Goal: Task Accomplishment & Management: Manage account settings

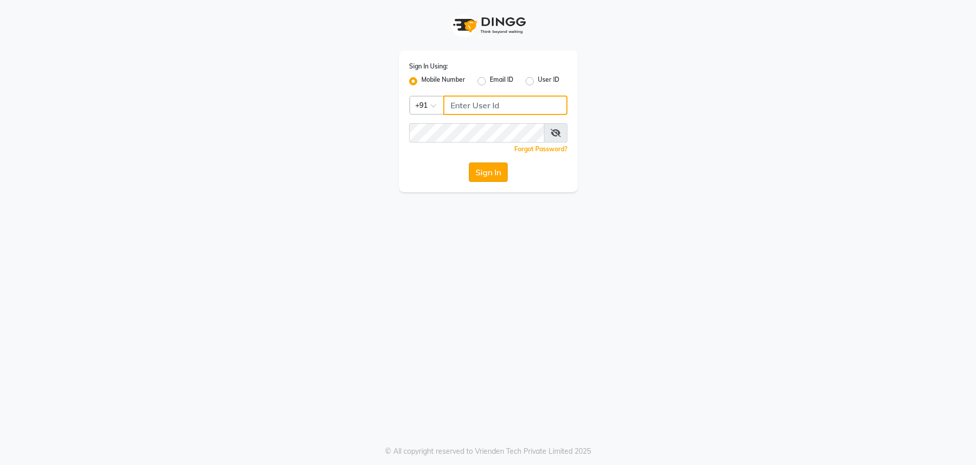
type input "8979810348"
click at [488, 172] on button "Sign In" at bounding box center [488, 171] width 39 height 19
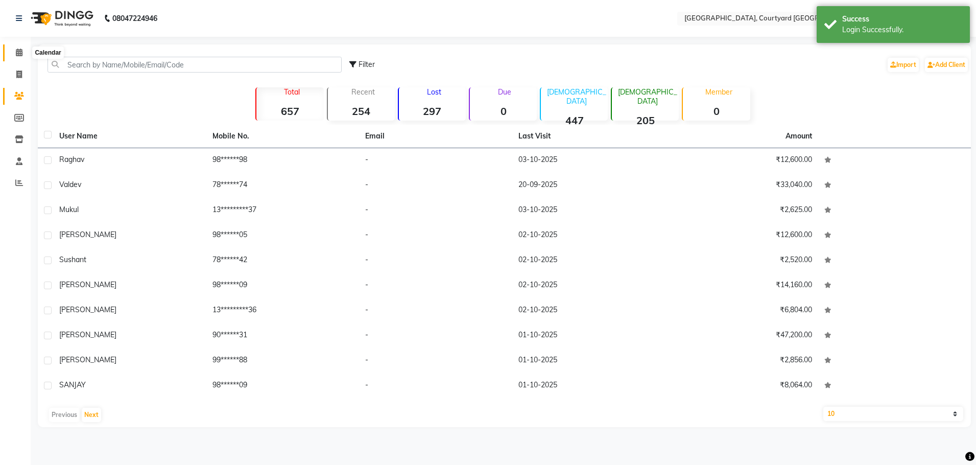
click at [21, 53] on icon at bounding box center [19, 53] width 7 height 8
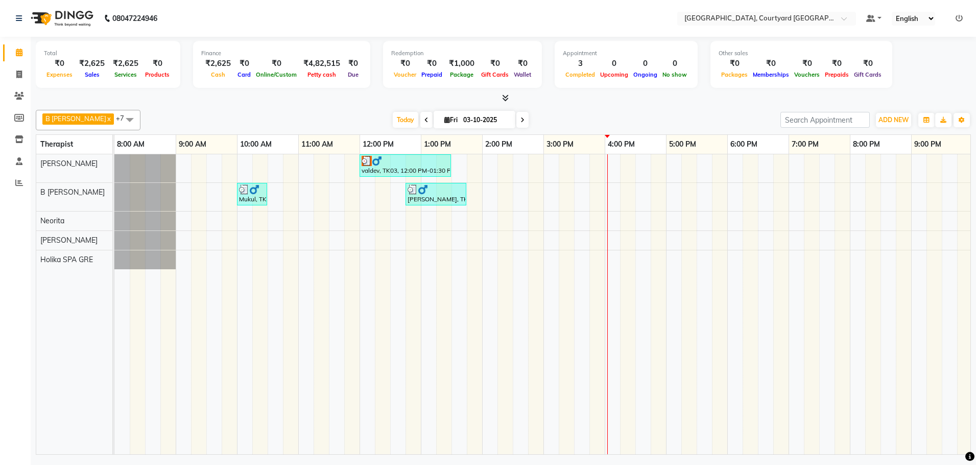
click at [612, 221] on div "valdev, TK03, 12:00 PM-01:30 PM, Sensory Rejuvene Aromatherapy 90 Min([DEMOGRAP…" at bounding box center [604, 304] width 981 height 300
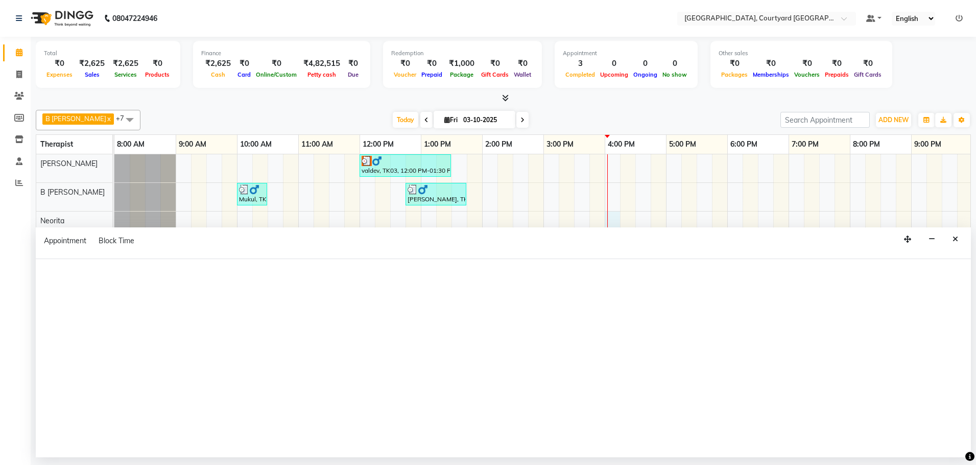
select select "70581"
select select "960"
select select "tentative"
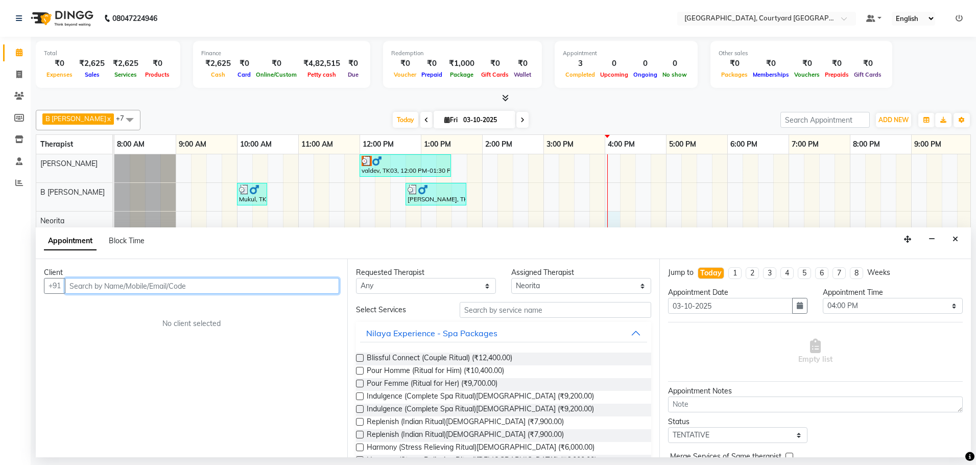
drag, startPoint x: 217, startPoint y: 281, endPoint x: 404, endPoint y: 315, distance: 190.4
click at [217, 281] on input "text" at bounding box center [202, 286] width 274 height 16
type input "r"
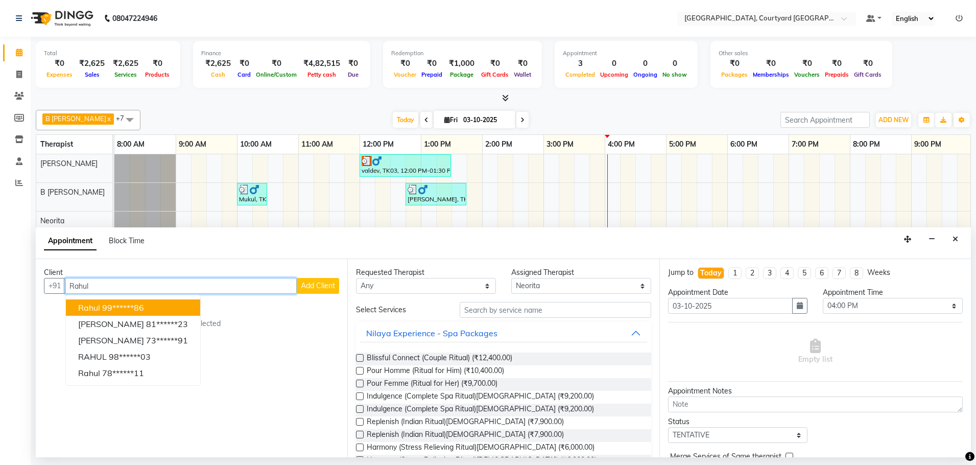
type input "Rahul"
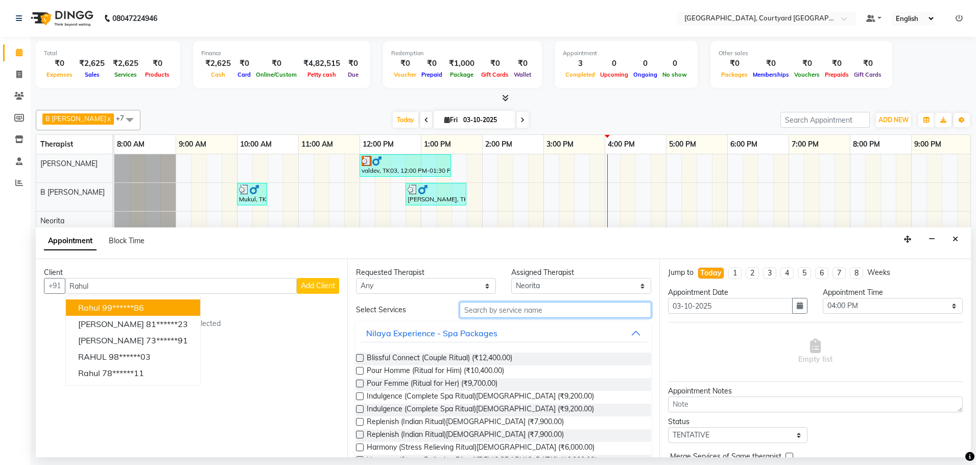
click at [522, 308] on input "text" at bounding box center [556, 310] width 192 height 16
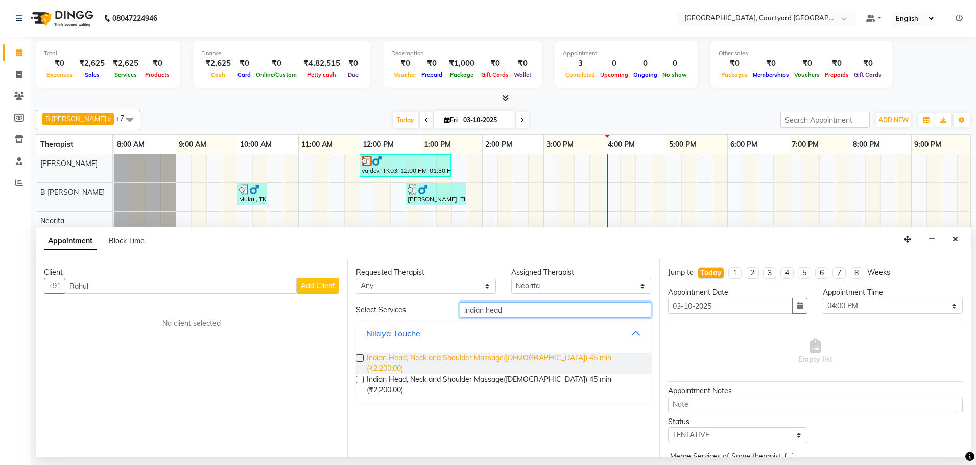
type input "indian head"
click at [517, 359] on span "Indian Head, Neck and Shoulder Massage([DEMOGRAPHIC_DATA]) 45 min (₹2,200.00)" at bounding box center [505, 362] width 276 height 21
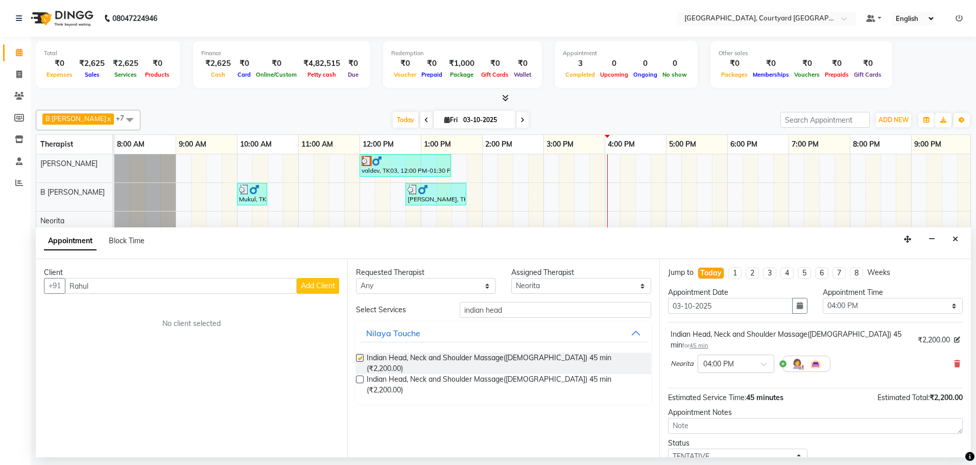
checkbox input "false"
click at [645, 286] on select "Select B [PERSON_NAME] Holika SPA GRE [PERSON_NAME] Neorita [PERSON_NAME]" at bounding box center [581, 286] width 140 height 16
select select "70579"
click at [511, 278] on select "Select B [PERSON_NAME] Holika SPA GRE [PERSON_NAME] Neorita [PERSON_NAME]" at bounding box center [581, 286] width 140 height 16
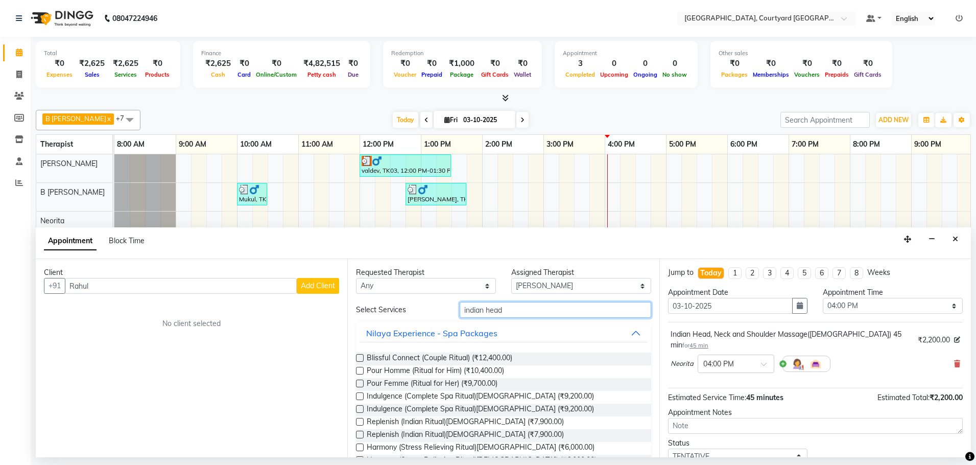
click at [522, 308] on input "indian head" at bounding box center [556, 310] width 192 height 16
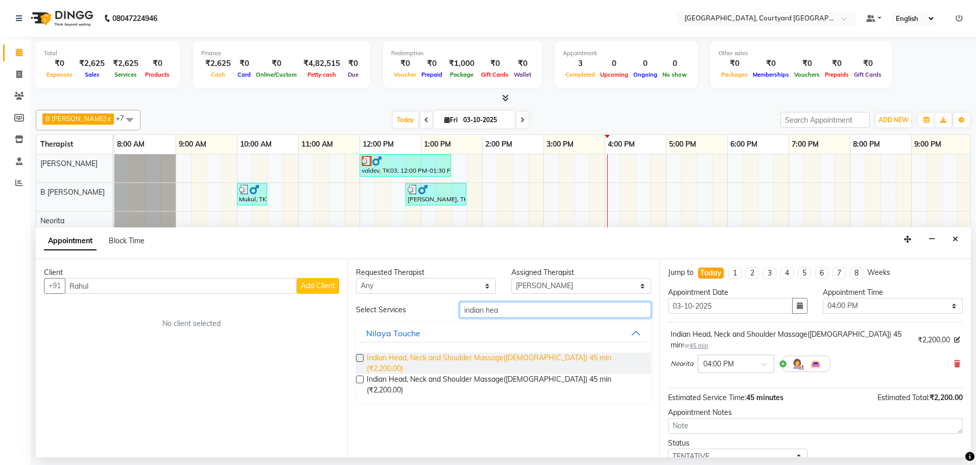
type input "indian hea"
click at [520, 354] on span "Indian Head, Neck and Shoulder Massage([DEMOGRAPHIC_DATA]) 45 min (₹2,200.00)" at bounding box center [505, 362] width 276 height 21
checkbox input "false"
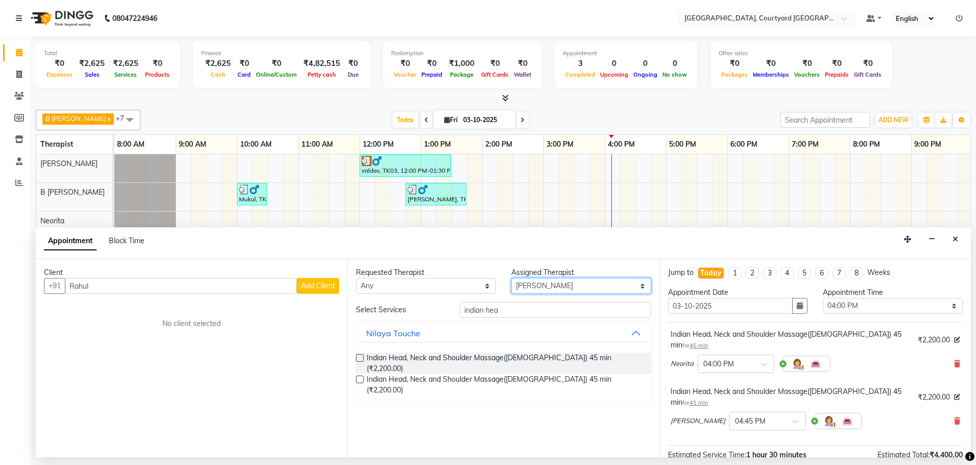
click at [642, 288] on select "Select B [PERSON_NAME] Holika SPA GRE [PERSON_NAME] Neorita [PERSON_NAME]" at bounding box center [581, 286] width 140 height 16
select select "70580"
click at [511, 278] on select "Select B [PERSON_NAME] Holika SPA GRE [PERSON_NAME] Neorita [PERSON_NAME]" at bounding box center [581, 286] width 140 height 16
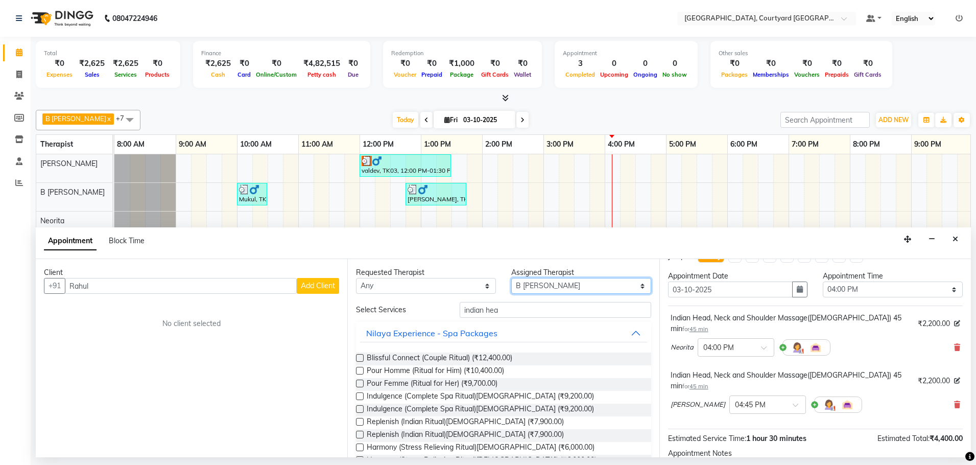
scroll to position [6, 0]
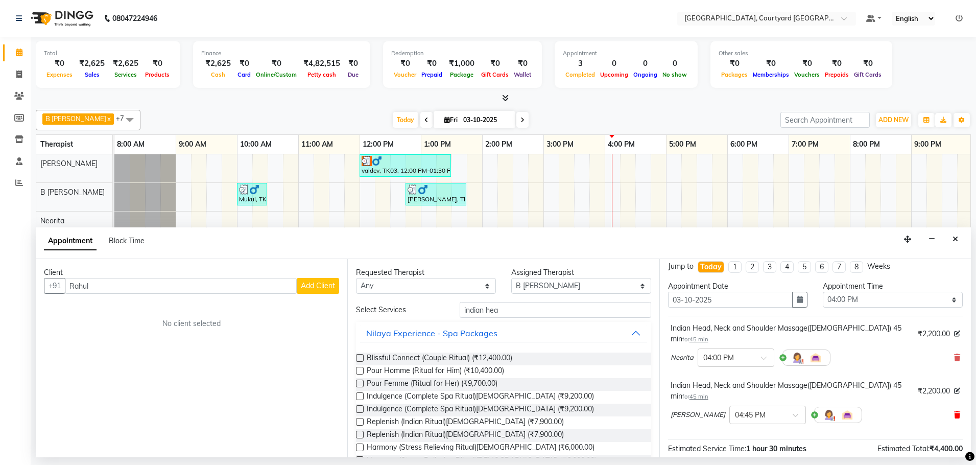
click at [954, 410] on span at bounding box center [957, 415] width 6 height 11
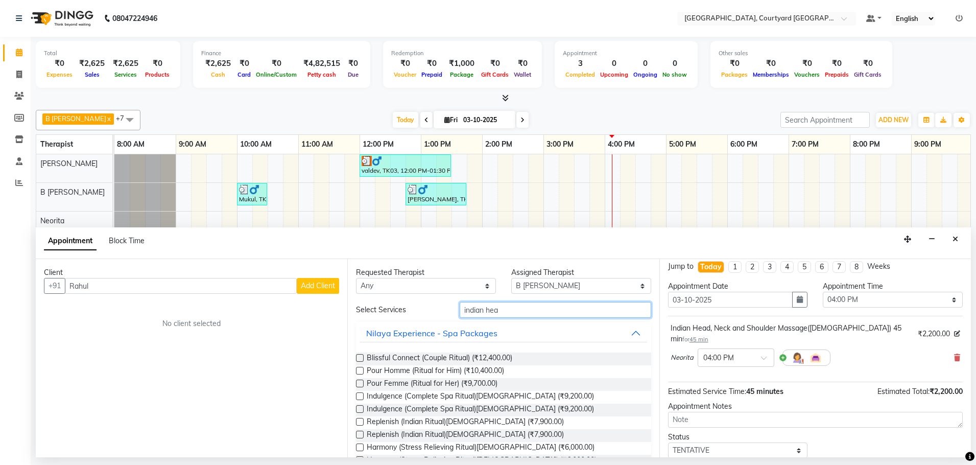
click at [500, 310] on input "indian hea" at bounding box center [556, 310] width 192 height 16
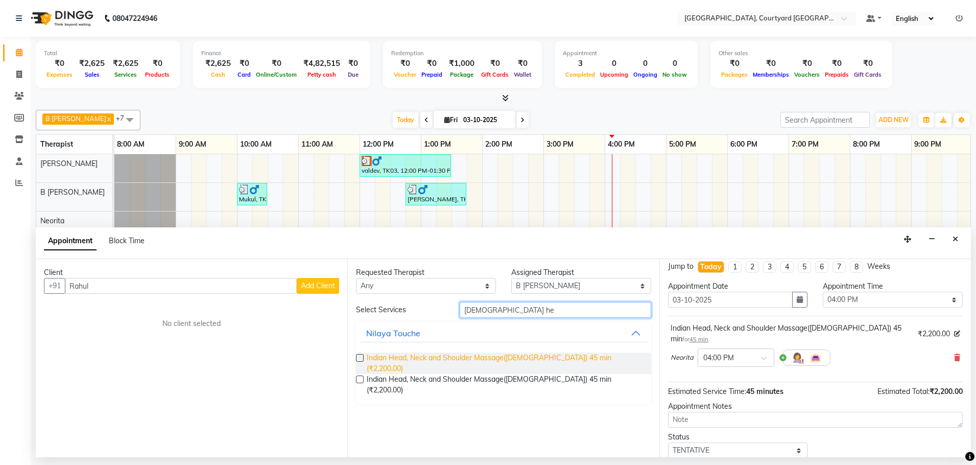
type input "[DEMOGRAPHIC_DATA] he"
click at [519, 357] on span "Indian Head, Neck and Shoulder Massage([DEMOGRAPHIC_DATA]) 45 min (₹2,200.00)" at bounding box center [505, 362] width 276 height 21
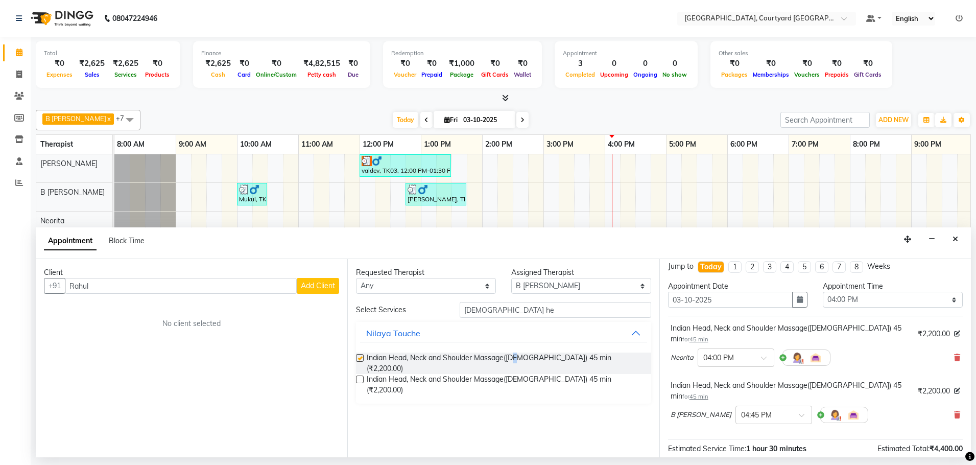
checkbox input "false"
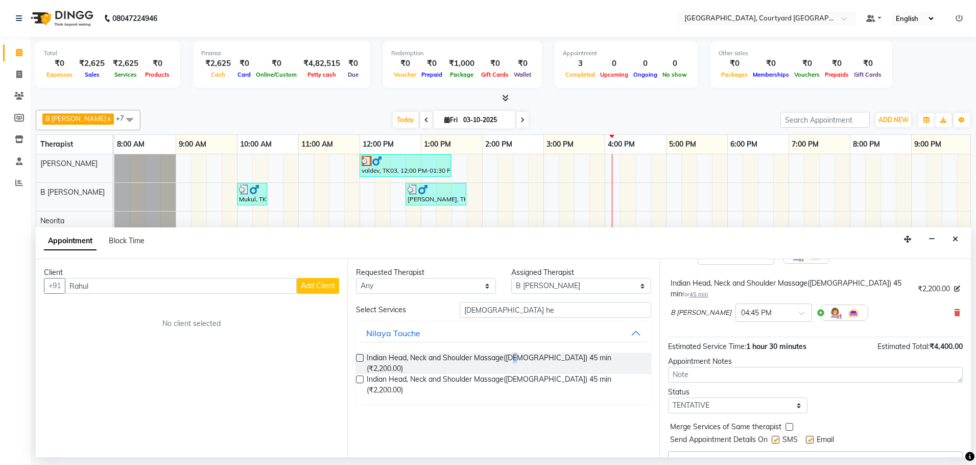
click at [316, 288] on span "Add Client" at bounding box center [318, 285] width 34 height 9
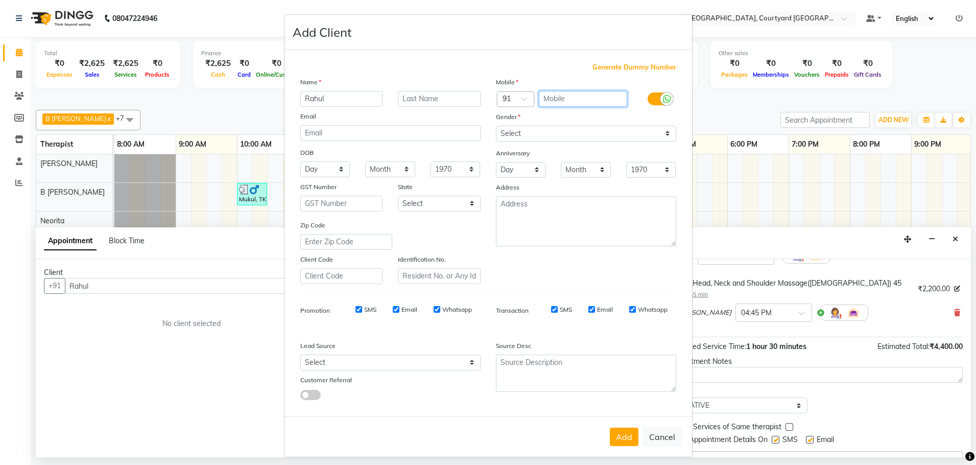
click at [552, 99] on input "text" at bounding box center [583, 99] width 88 height 16
click at [501, 130] on select "Select [DEMOGRAPHIC_DATA] [DEMOGRAPHIC_DATA] Other Prefer Not To Say" at bounding box center [586, 134] width 180 height 16
select select "[DEMOGRAPHIC_DATA]"
click at [496, 126] on select "Select [DEMOGRAPHIC_DATA] [DEMOGRAPHIC_DATA] Other Prefer Not To Say" at bounding box center [586, 134] width 180 height 16
click at [552, 98] on input "text" at bounding box center [583, 99] width 88 height 16
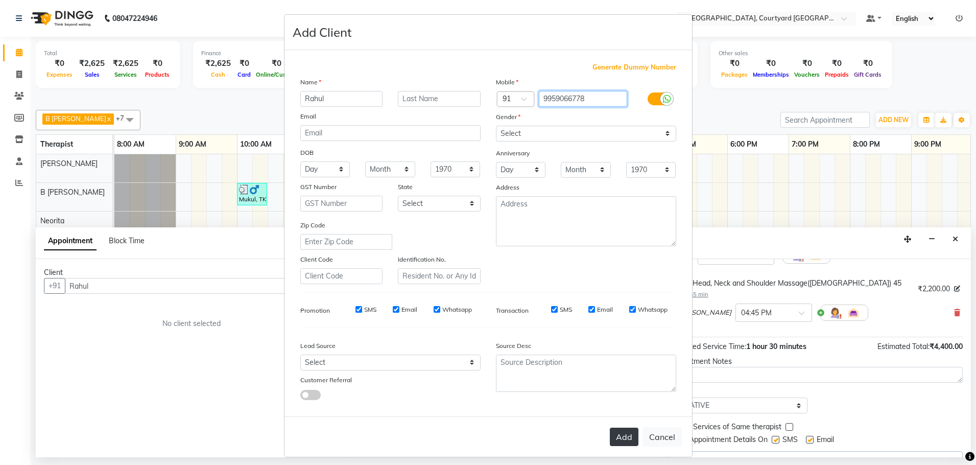
type input "9959066778"
click at [626, 437] on button "Add" at bounding box center [624, 436] width 29 height 18
type input "99******78"
select select
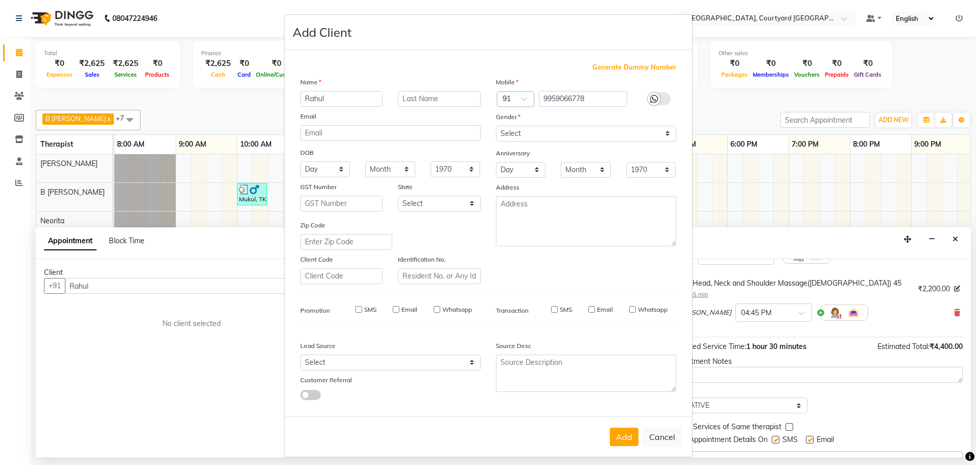
select select
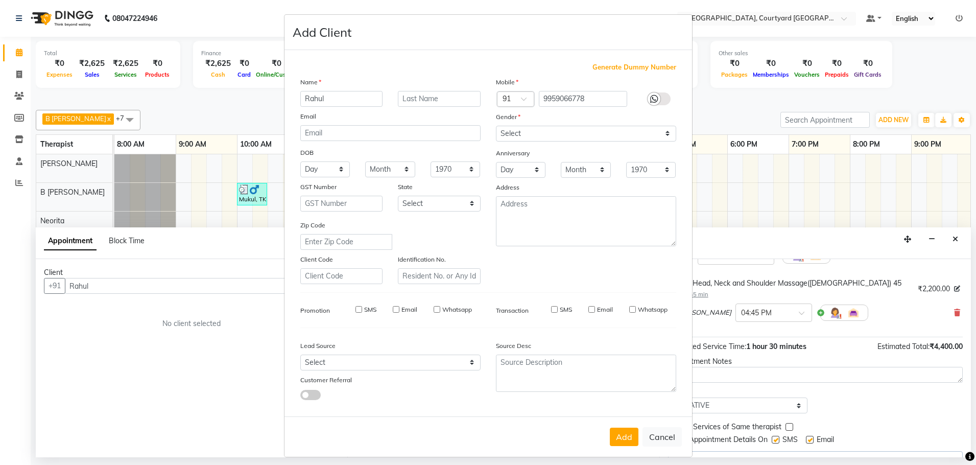
checkbox input "false"
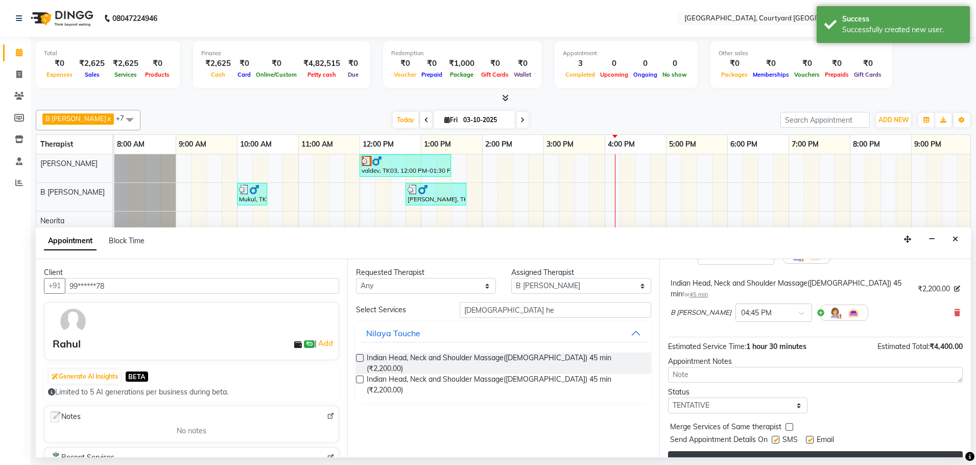
scroll to position [107, 0]
click at [775, 452] on button "Book" at bounding box center [815, 461] width 295 height 18
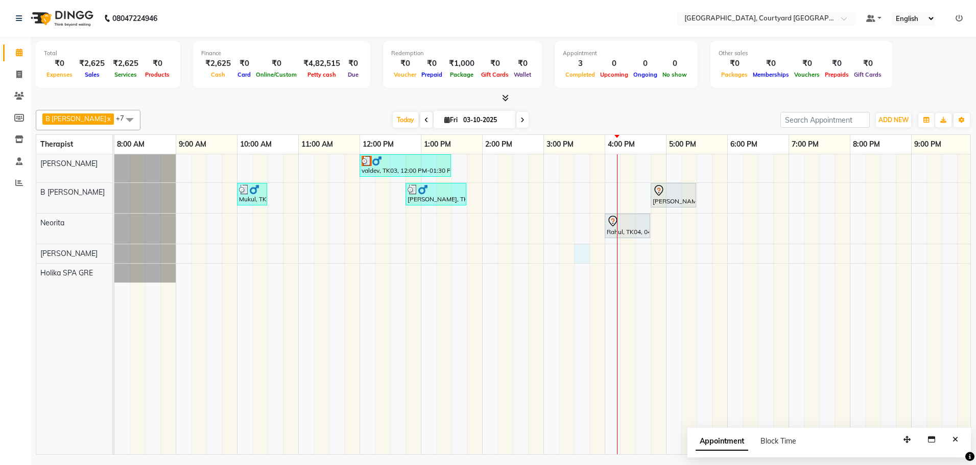
click at [578, 250] on div "valdev, TK03, 12:00 PM-01:30 PM, Sensory Rejuvene Aromatherapy 90 Min([DEMOGRAP…" at bounding box center [604, 304] width 981 height 300
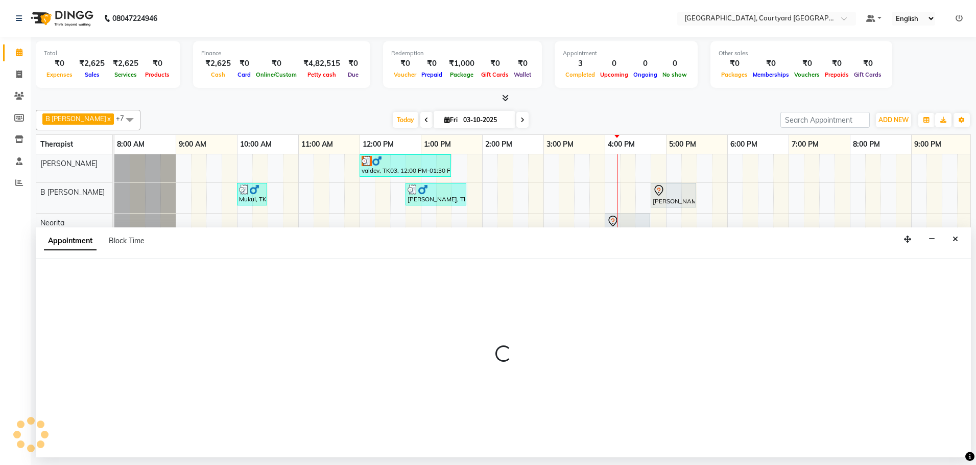
select select "70582"
select select "930"
select select "tentative"
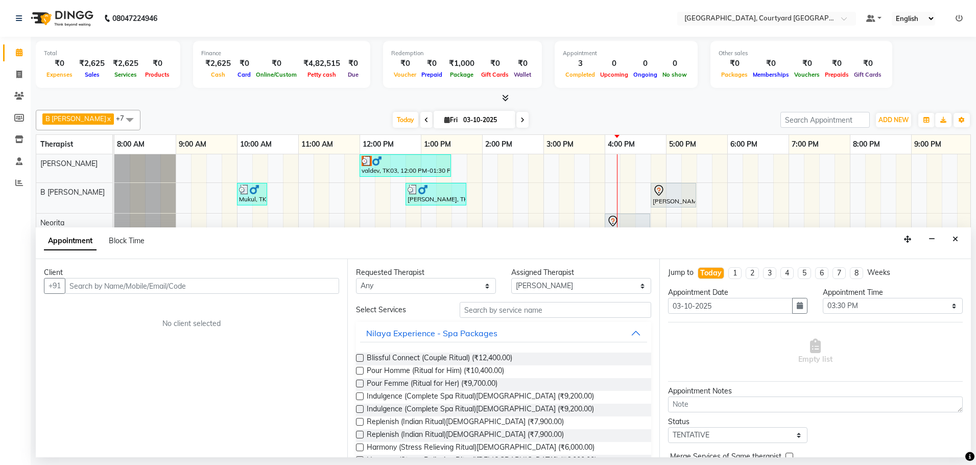
click at [107, 287] on input "text" at bounding box center [202, 286] width 274 height 16
type input "Kritika"
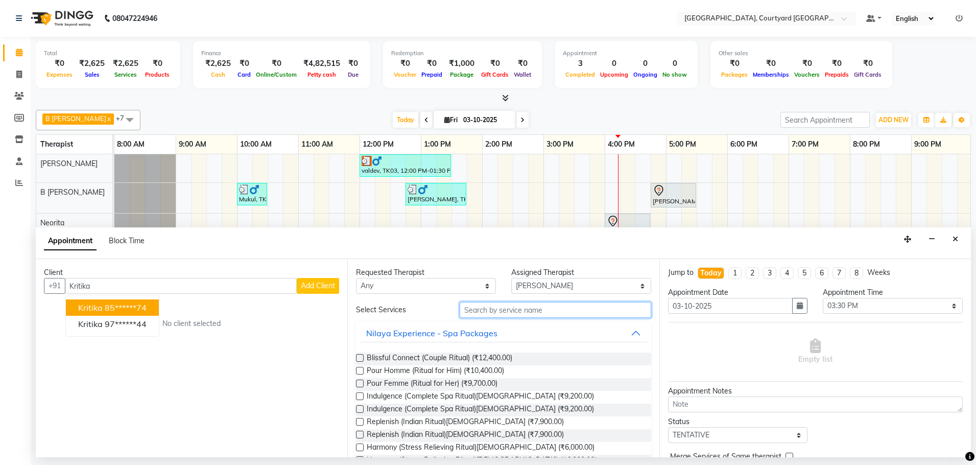
click at [478, 312] on input "text" at bounding box center [556, 310] width 192 height 16
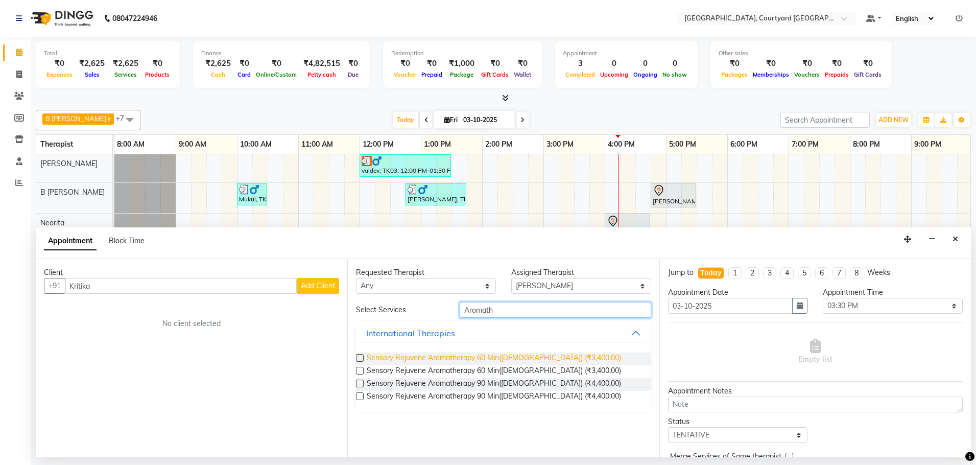
type input "Aromath"
click at [502, 354] on span "Sensory Rejuvene Aromatherapy 60 Min([DEMOGRAPHIC_DATA]) (₹3,400.00)" at bounding box center [494, 358] width 254 height 13
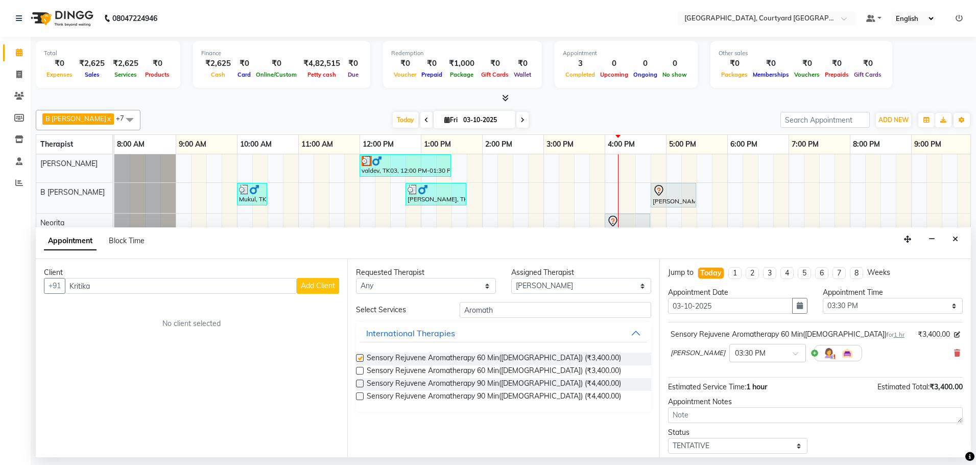
checkbox input "false"
click at [760, 200] on div "valdev, TK03, 12:00 PM-01:30 PM, Sensory Rejuvene Aromatherapy 90 Min([DEMOGRAP…" at bounding box center [604, 304] width 981 height 300
click at [927, 237] on button "button" at bounding box center [932, 239] width 16 height 16
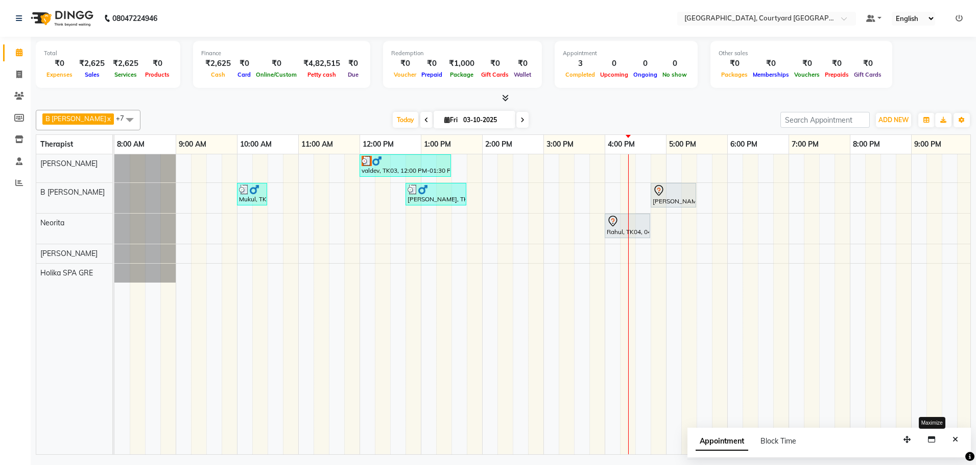
click at [551, 250] on div "valdev, TK03, 12:00 PM-01:30 PM, Sensory Rejuvene Aromatherapy 90 Min([DEMOGRAP…" at bounding box center [604, 304] width 981 height 300
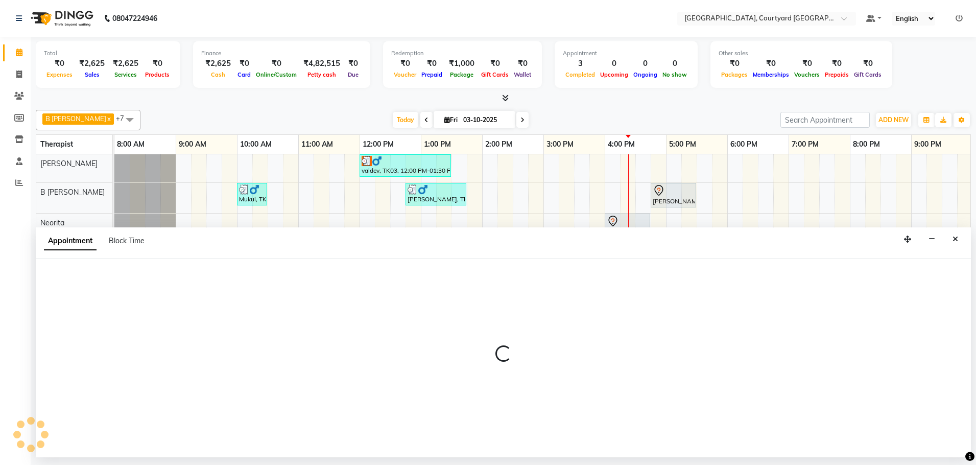
select select "70582"
select select "900"
select select "tentative"
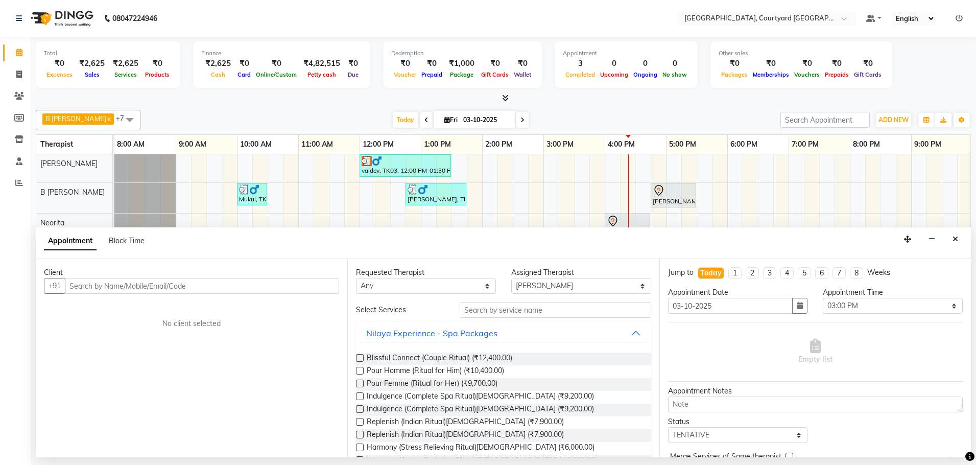
click at [230, 284] on input "text" at bounding box center [202, 286] width 274 height 16
type input "k"
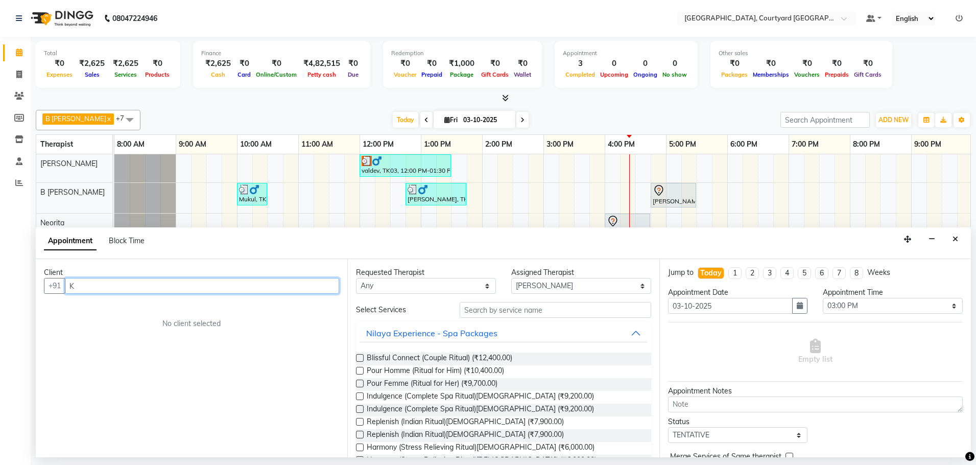
click at [248, 283] on input "K" at bounding box center [202, 286] width 274 height 16
type input "KRITIKA"
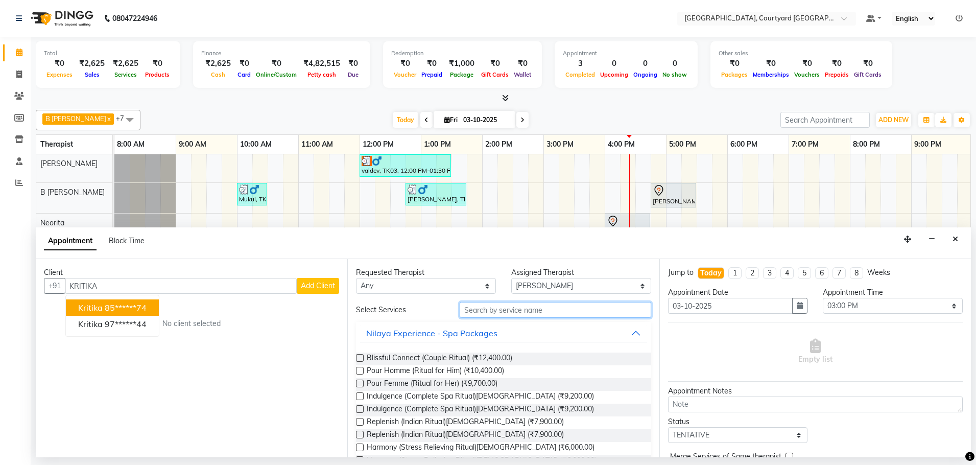
click at [466, 313] on input "text" at bounding box center [556, 310] width 192 height 16
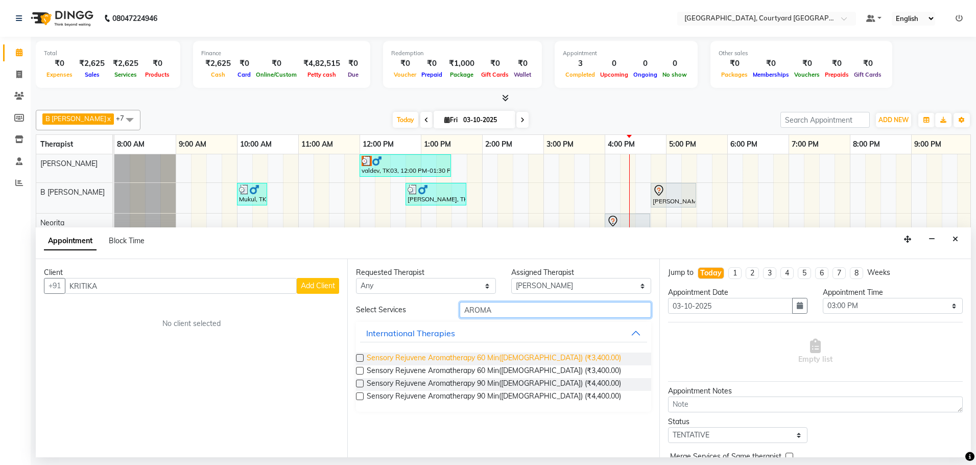
type input "AROMA"
click at [493, 357] on span "Sensory Rejuvene Aromatherapy 60 Min([DEMOGRAPHIC_DATA]) (₹3,400.00)" at bounding box center [494, 358] width 254 height 13
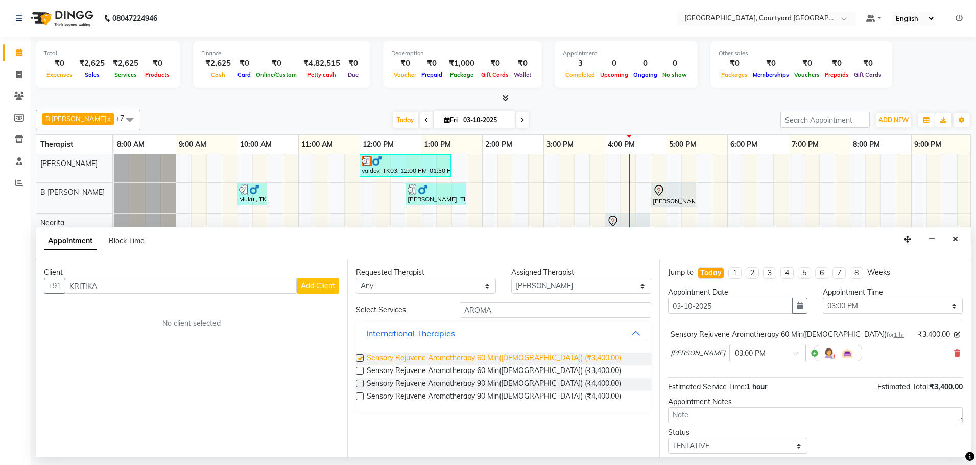
checkbox input "false"
click at [309, 286] on span "Add Client" at bounding box center [318, 285] width 34 height 9
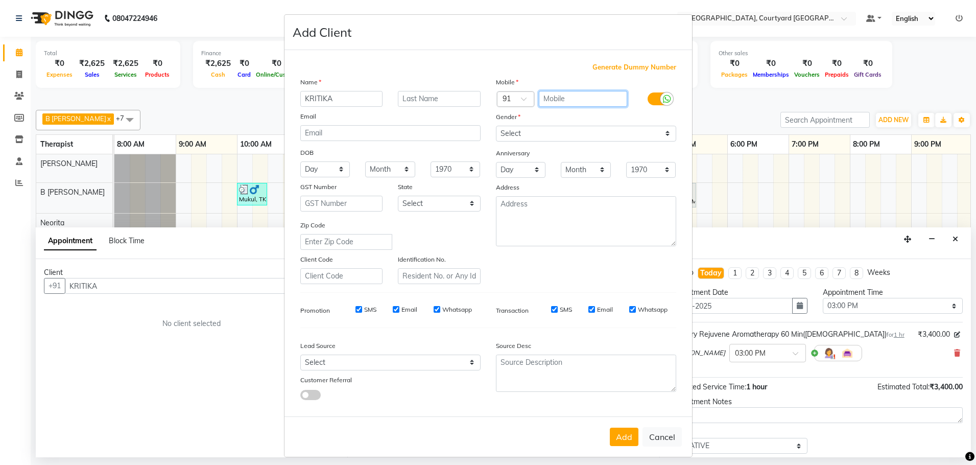
click at [558, 95] on input "text" at bounding box center [583, 99] width 88 height 16
type input "7982040553"
click at [544, 133] on select "Select [DEMOGRAPHIC_DATA] [DEMOGRAPHIC_DATA] Other Prefer Not To Say" at bounding box center [586, 134] width 180 height 16
select select "[DEMOGRAPHIC_DATA]"
click at [496, 126] on select "Select [DEMOGRAPHIC_DATA] [DEMOGRAPHIC_DATA] Other Prefer Not To Say" at bounding box center [586, 134] width 180 height 16
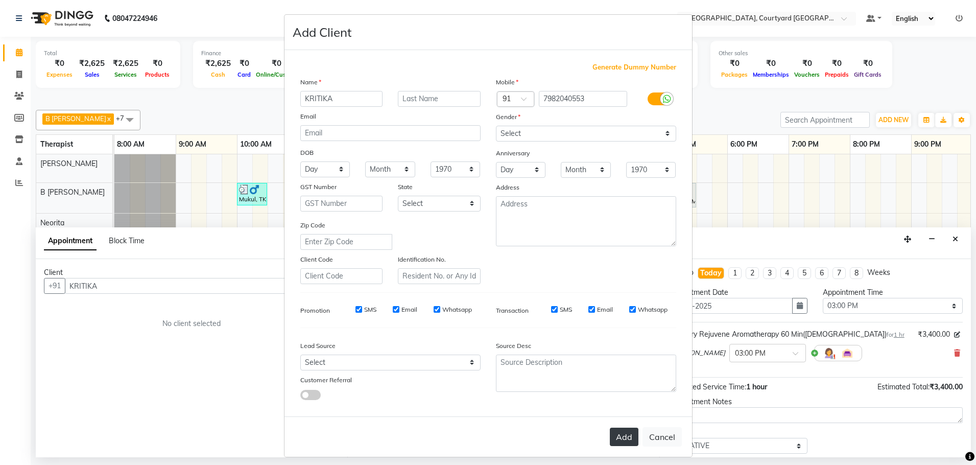
click at [623, 436] on button "Add" at bounding box center [624, 436] width 29 height 18
type input "79******53"
select select
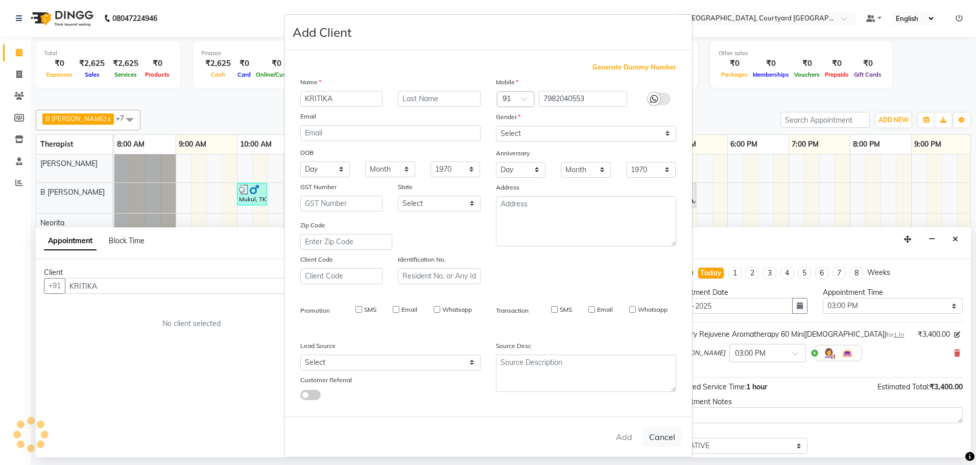
select select
checkbox input "false"
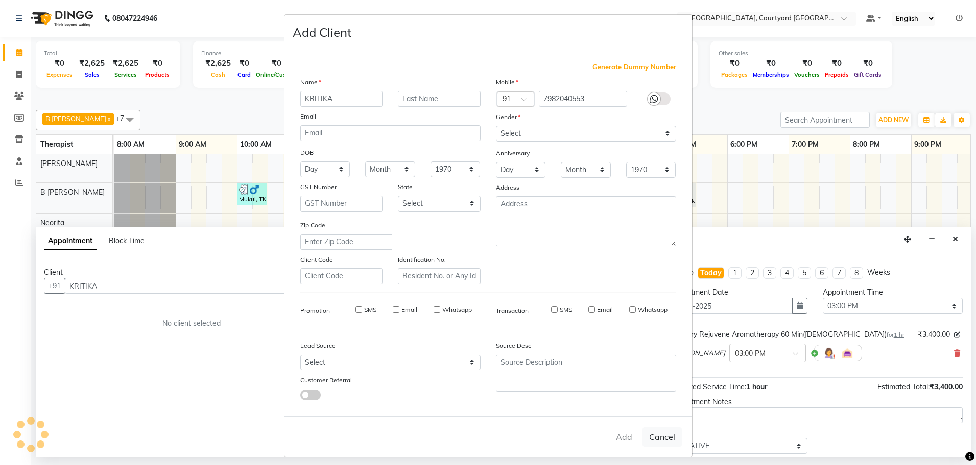
checkbox input "false"
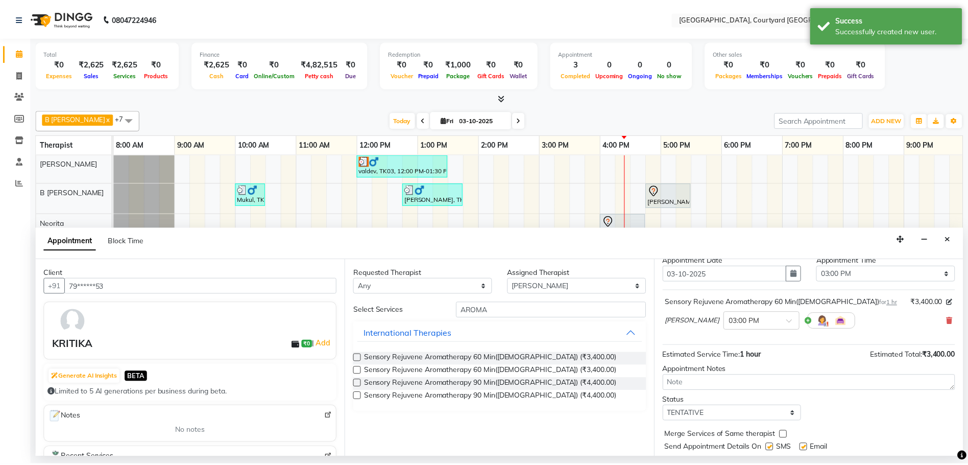
scroll to position [61, 0]
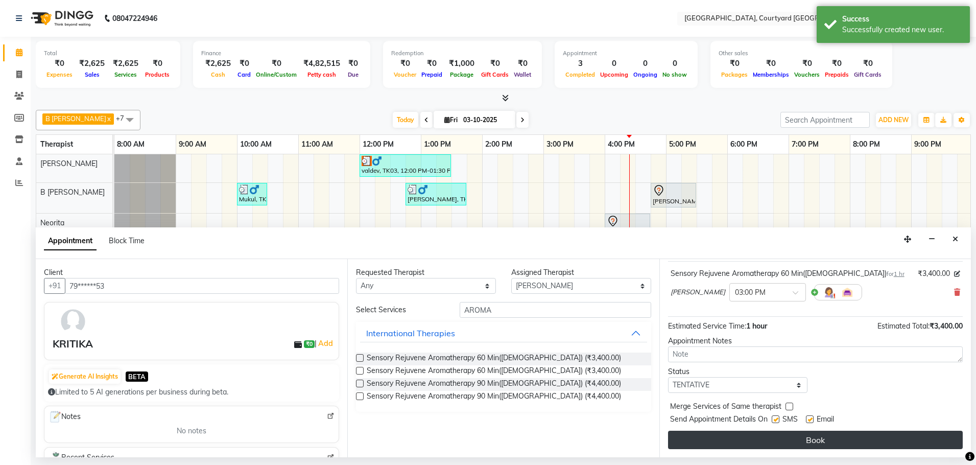
click at [767, 440] on button "Book" at bounding box center [815, 440] width 295 height 18
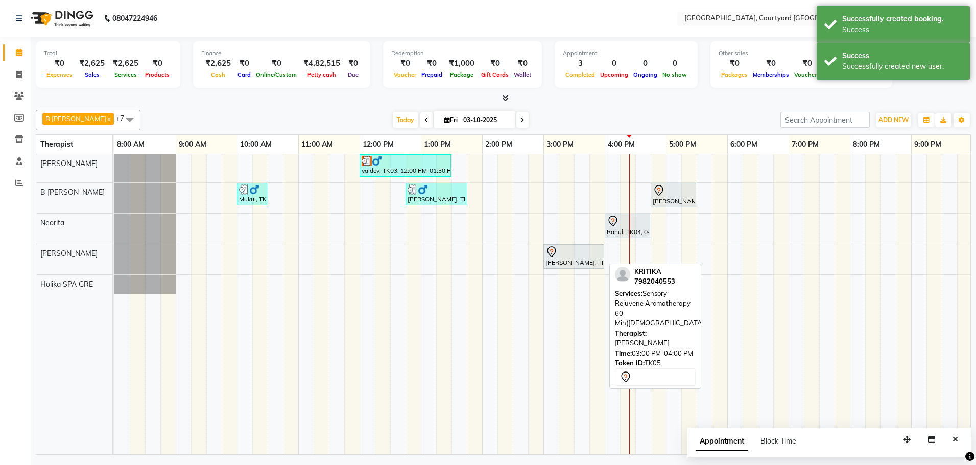
click at [562, 259] on div "[PERSON_NAME], TK05, 03:00 PM-04:00 PM, Sensory Rejuvene Aromatherapy 60 Min([D…" at bounding box center [573, 256] width 59 height 21
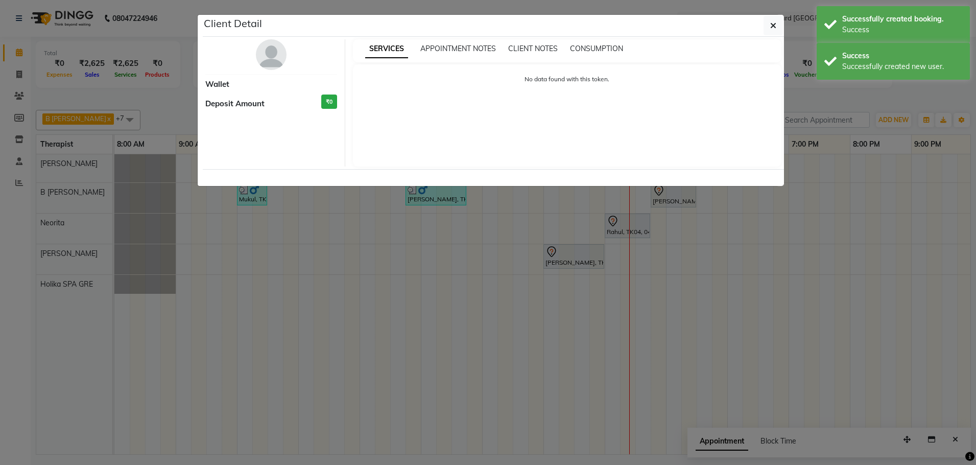
select select "7"
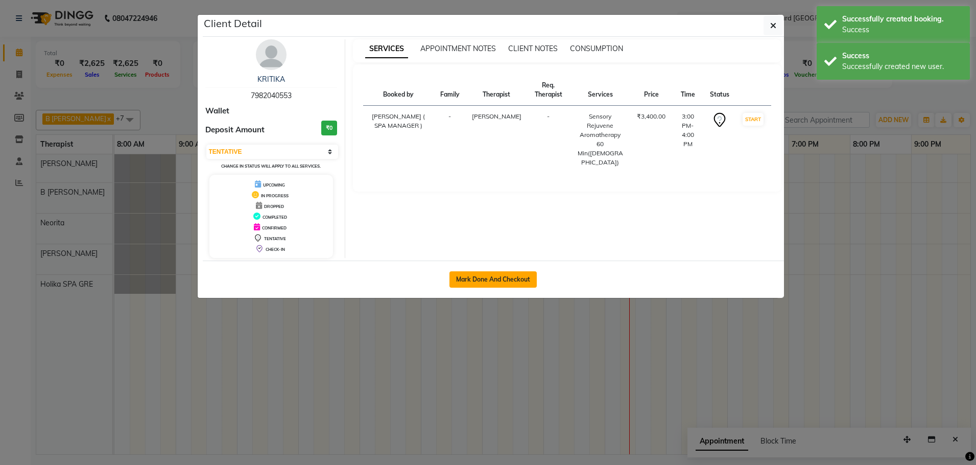
click at [509, 278] on button "Mark Done And Checkout" at bounding box center [492, 279] width 87 height 16
select select "service"
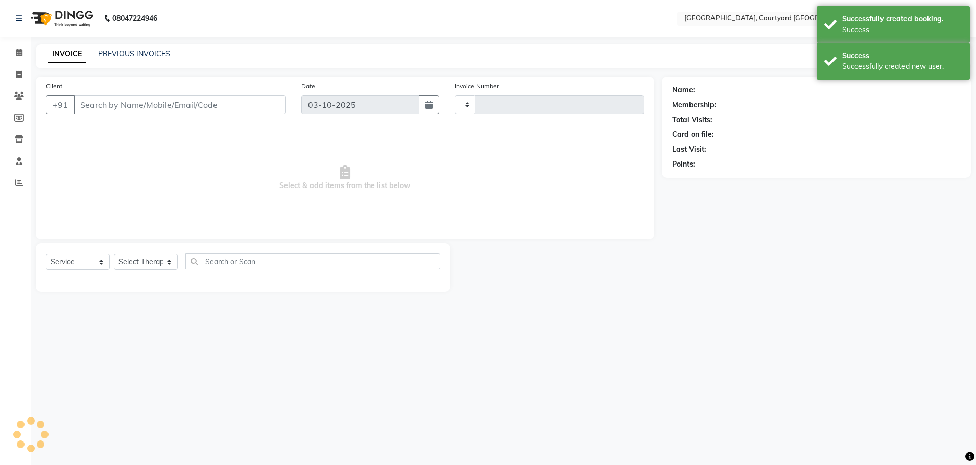
type input "0655"
select select "7754"
select select "membership"
type input "79******53"
select select "70582"
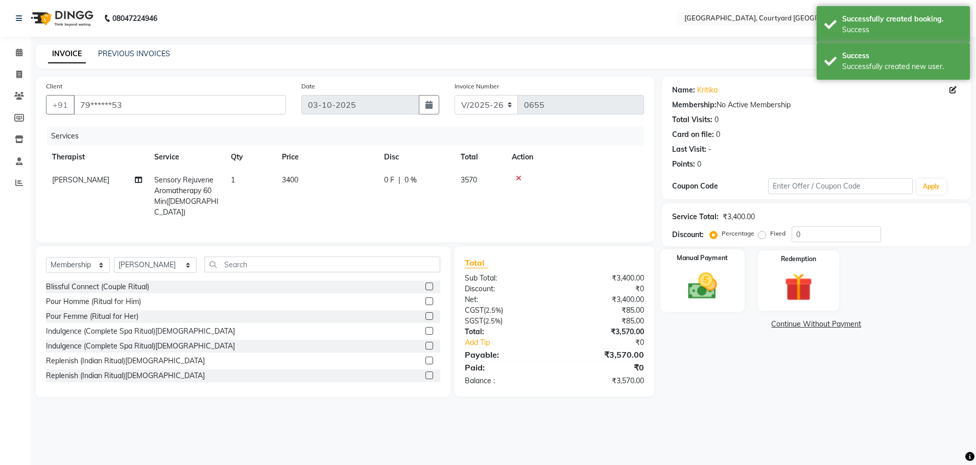
click at [696, 290] on img at bounding box center [702, 286] width 47 height 34
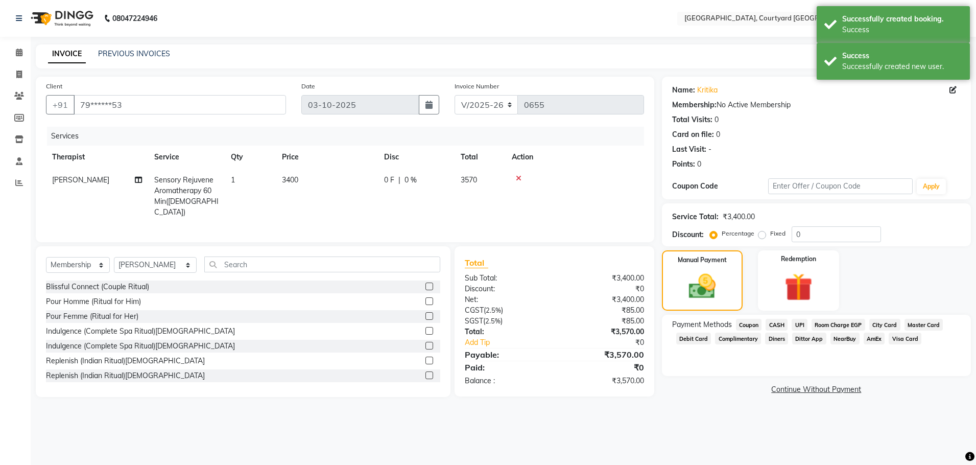
click at [821, 323] on span "Room Charge EGP" at bounding box center [839, 325] width 54 height 12
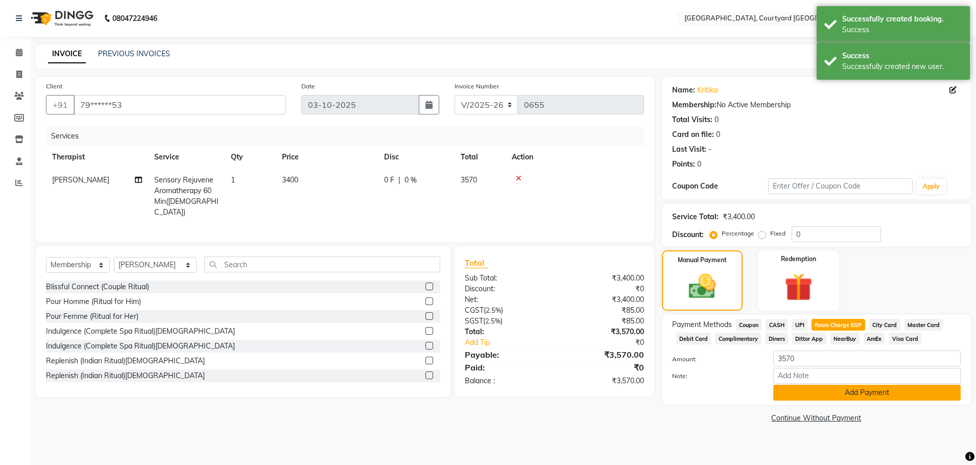
click at [829, 388] on button "Add Payment" at bounding box center [866, 393] width 187 height 16
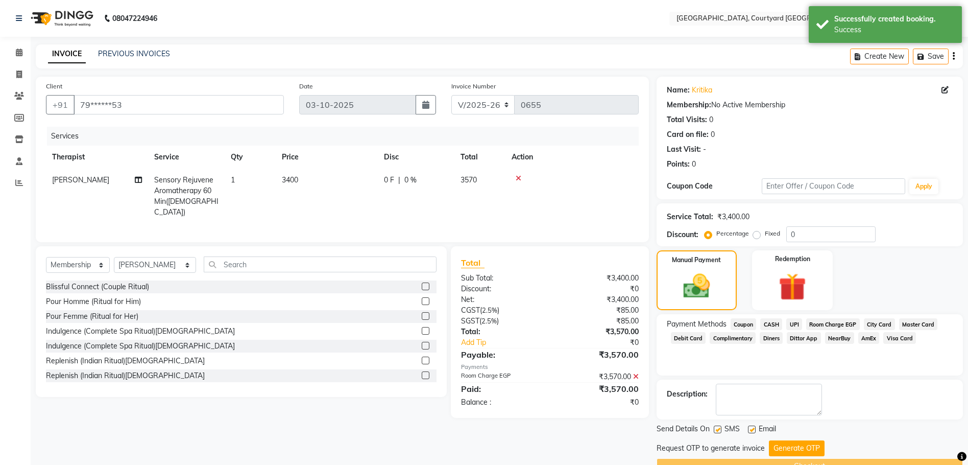
scroll to position [25, 0]
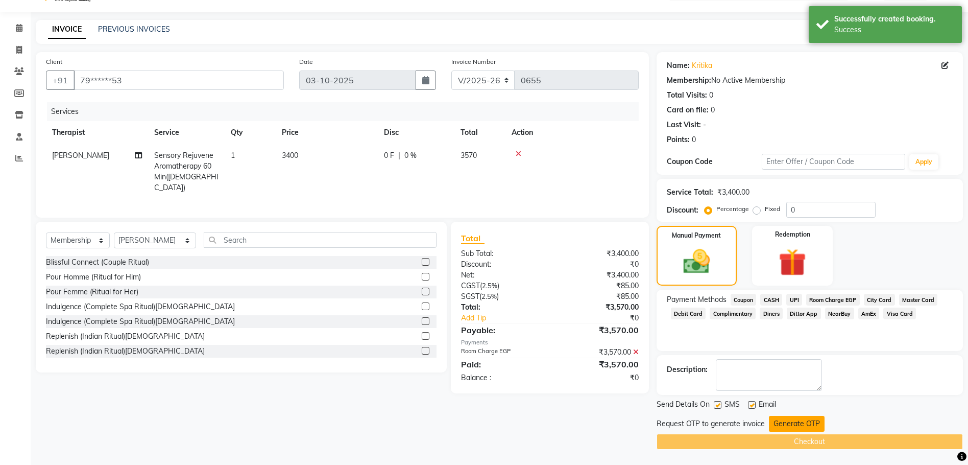
click at [803, 418] on button "Generate OTP" at bounding box center [797, 424] width 56 height 16
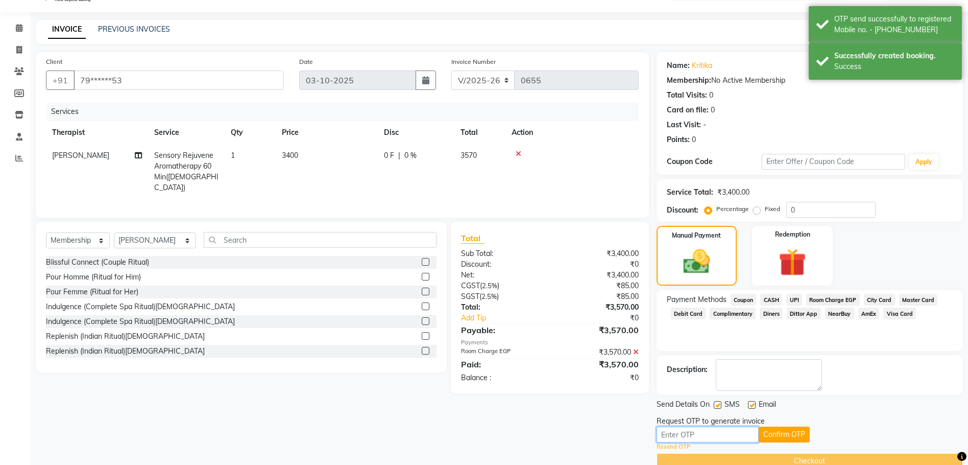
click at [727, 426] on input "text" at bounding box center [708, 434] width 102 height 16
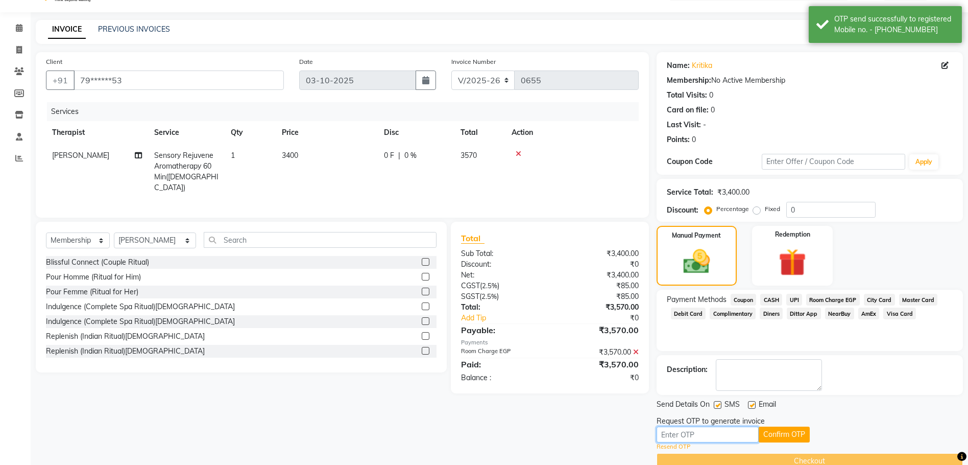
click at [706, 433] on input "text" at bounding box center [708, 434] width 102 height 16
type input "7279"
click at [777, 430] on button "Confirm OTP" at bounding box center [784, 434] width 51 height 16
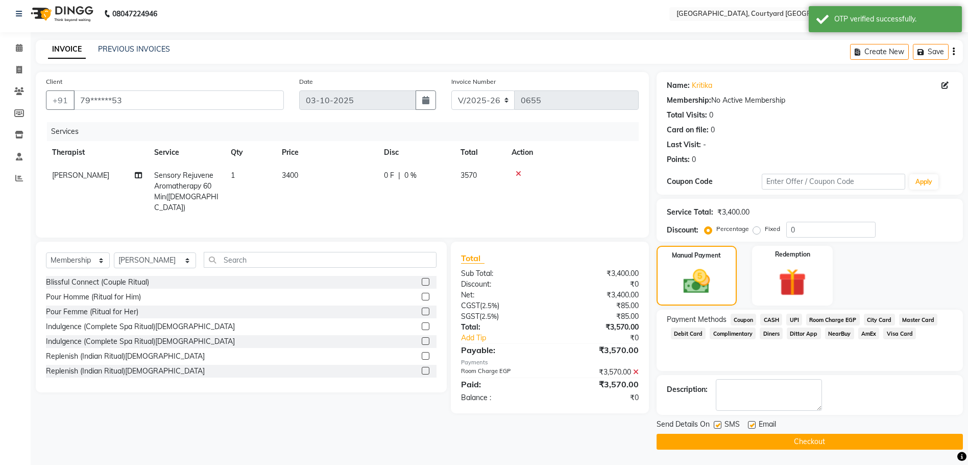
click at [780, 443] on button "Checkout" at bounding box center [810, 442] width 306 height 16
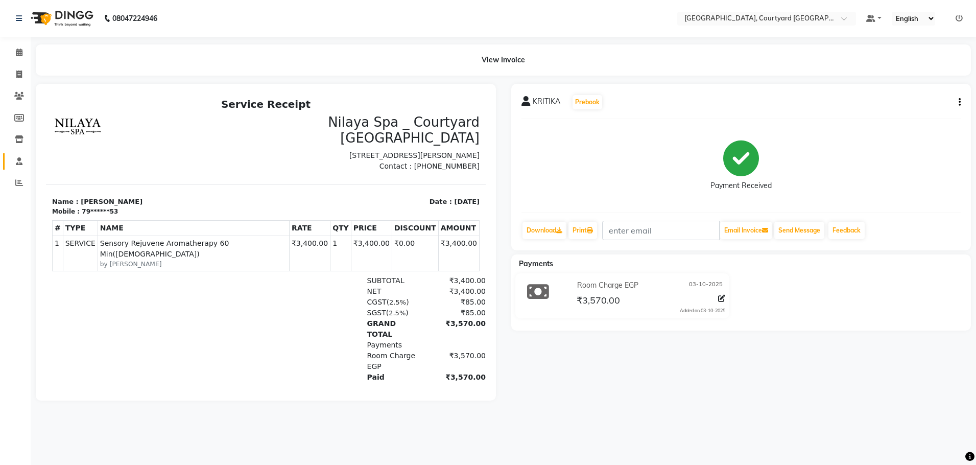
select select "7754"
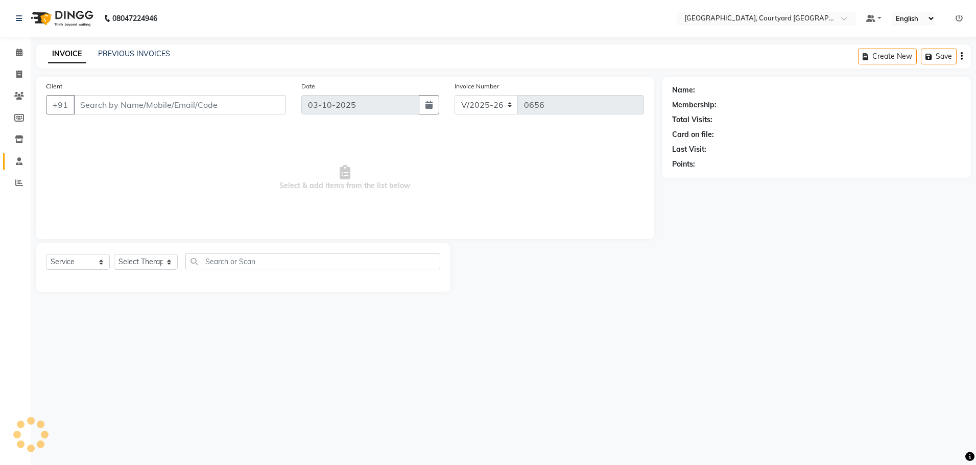
select select "membership"
type input "79******53"
select select "70582"
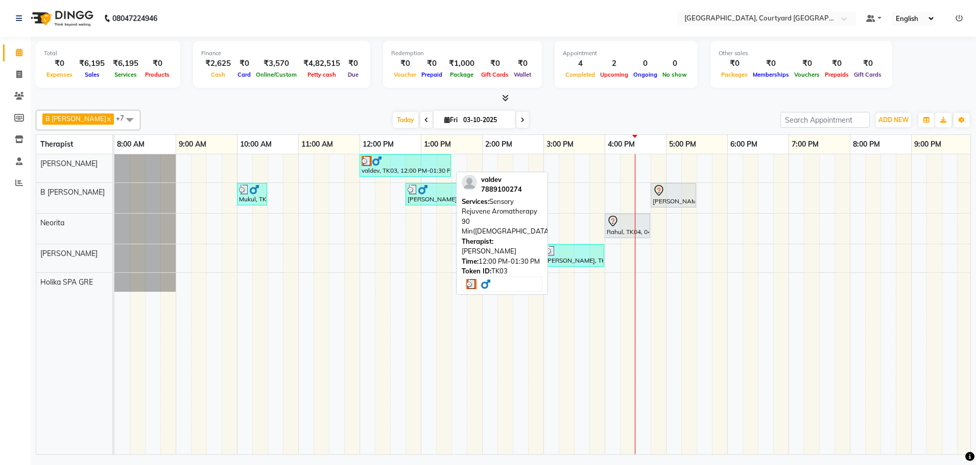
click at [405, 169] on div "valdev, TK03, 12:00 PM-01:30 PM, Sensory Rejuvene Aromatherapy 90 Min([DEMOGRAP…" at bounding box center [405, 165] width 89 height 19
select select "3"
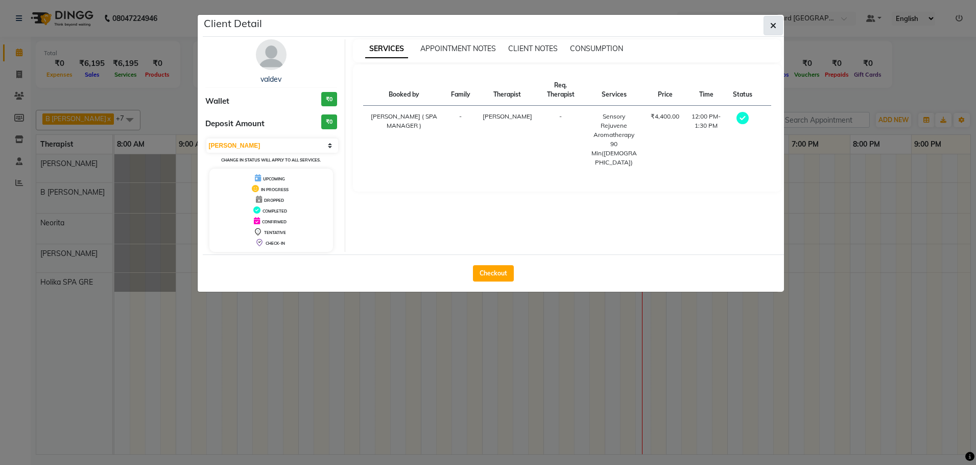
click at [767, 18] on button "button" at bounding box center [772, 25] width 19 height 19
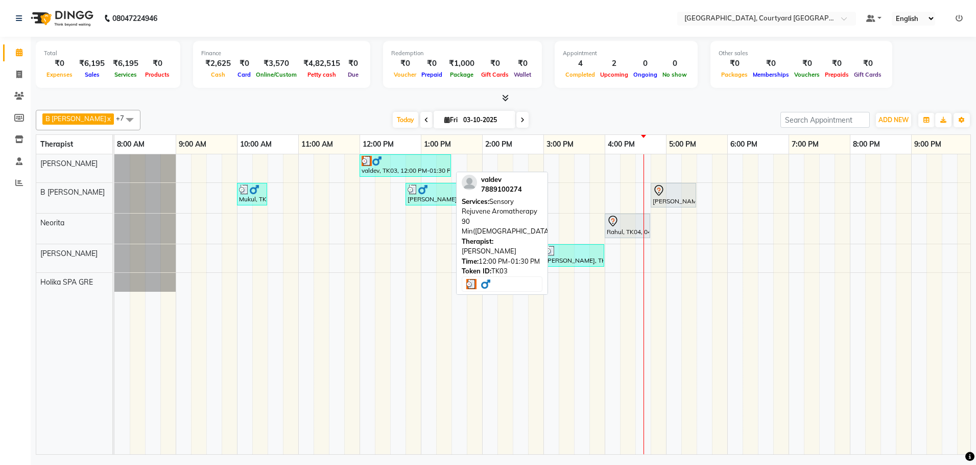
click at [425, 169] on div "valdev, TK03, 12:00 PM-01:30 PM, Sensory Rejuvene Aromatherapy 90 Min([DEMOGRAP…" at bounding box center [405, 165] width 89 height 19
select select "3"
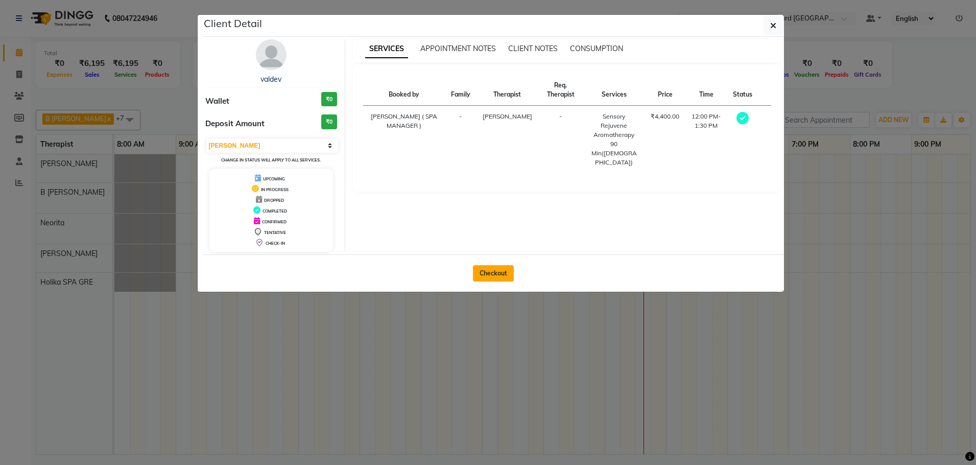
click at [491, 276] on button "Checkout" at bounding box center [493, 273] width 41 height 16
select select "service"
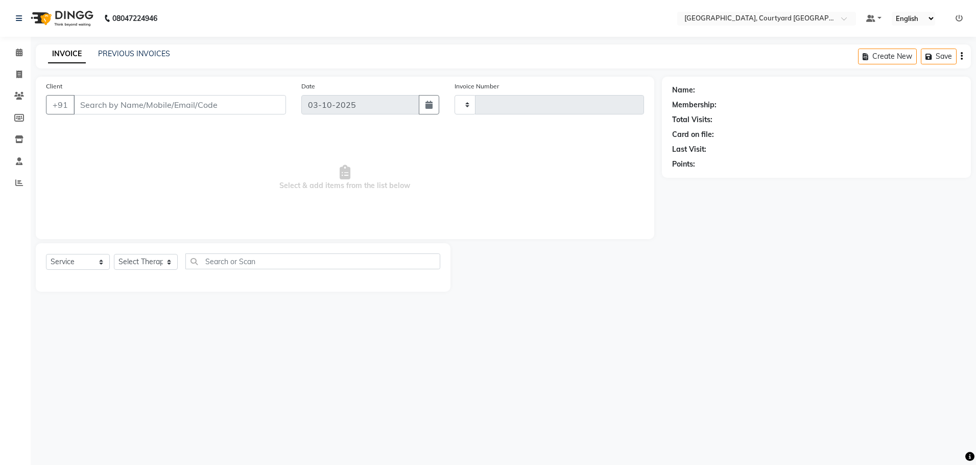
type input "0656"
select select "7754"
select select "membership"
type input "78******74"
select select "70579"
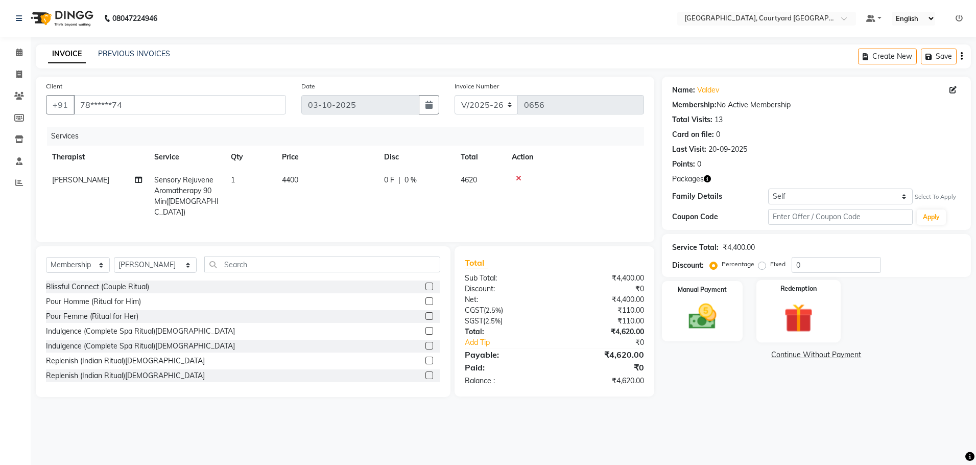
click at [794, 319] on img at bounding box center [798, 318] width 47 height 36
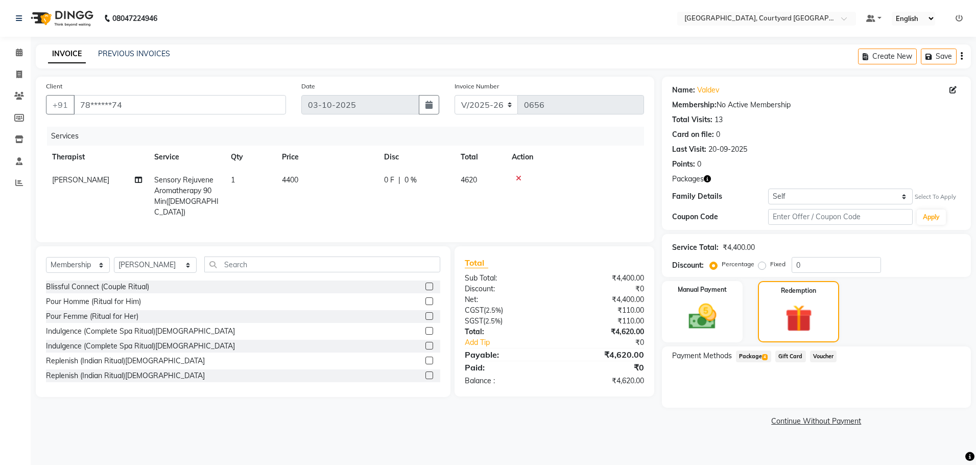
click at [742, 355] on span "Package 4" at bounding box center [753, 356] width 35 height 12
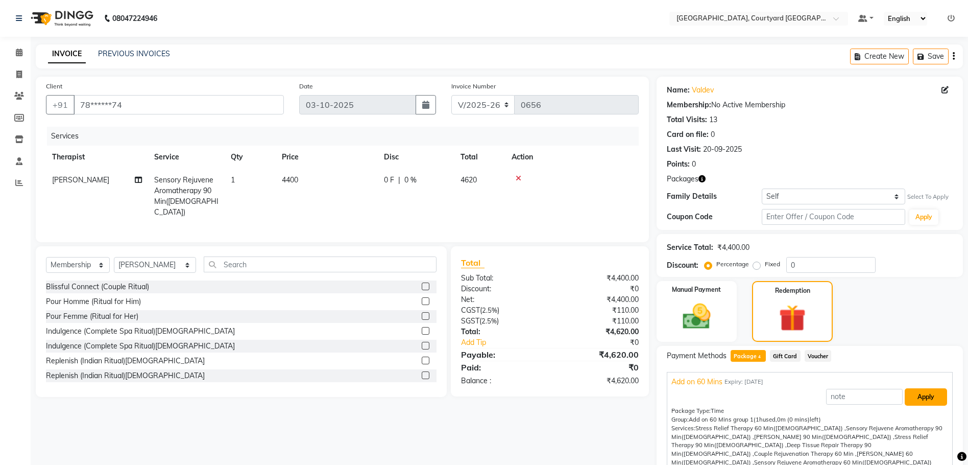
click at [910, 395] on button "Apply" at bounding box center [926, 396] width 42 height 17
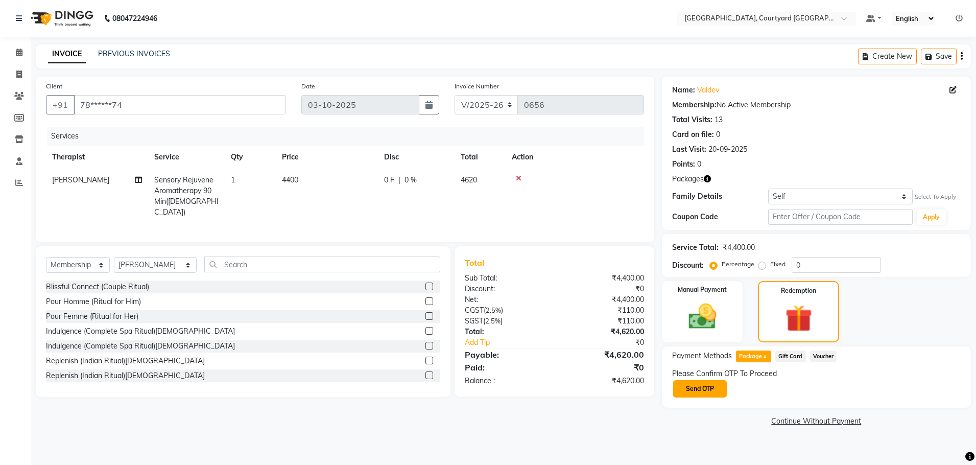
click at [697, 391] on button "Send OTP" at bounding box center [700, 388] width 54 height 17
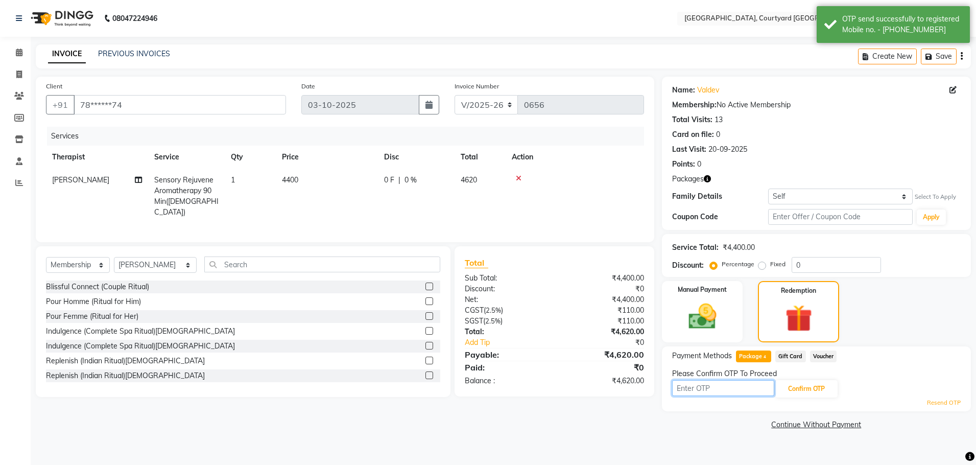
click at [697, 391] on input "text" at bounding box center [723, 388] width 102 height 16
type input "9899"
click at [795, 381] on button "Confirm OTP" at bounding box center [806, 388] width 62 height 17
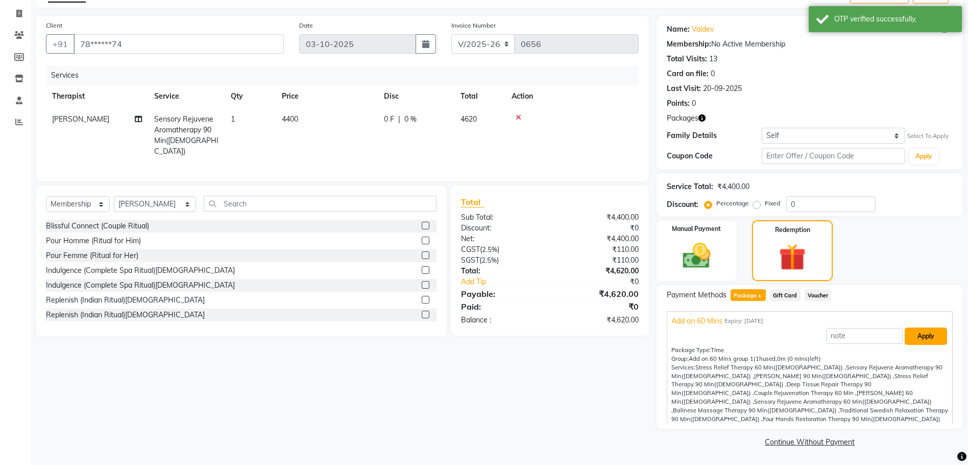
click at [917, 331] on button "Apply" at bounding box center [926, 335] width 42 height 17
type input "Add on 60 Mins"
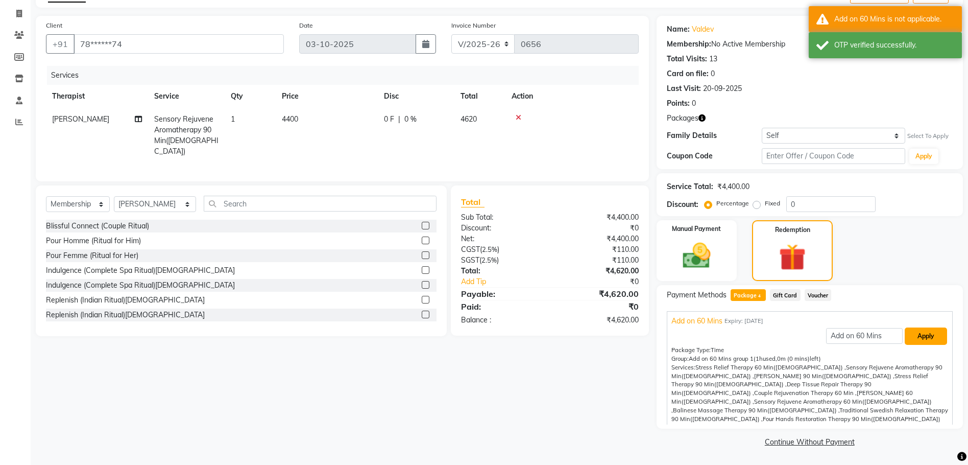
click at [913, 336] on button "Apply" at bounding box center [926, 335] width 42 height 17
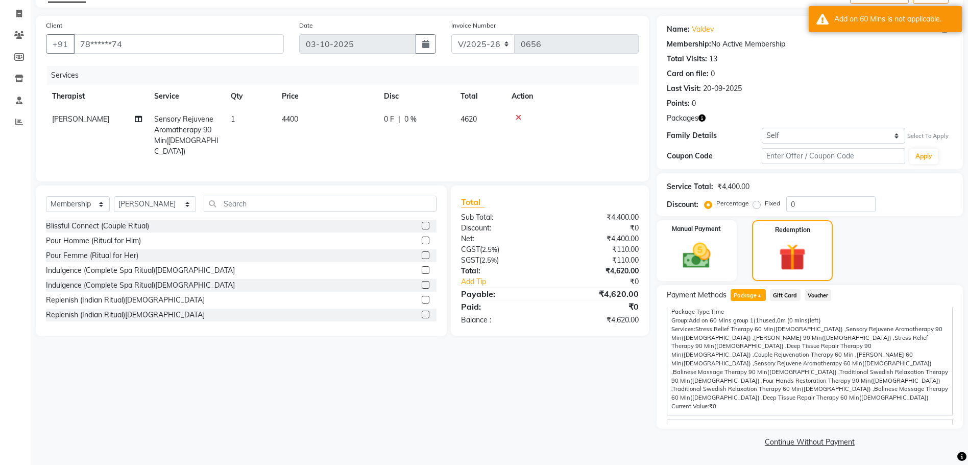
scroll to position [84, 0]
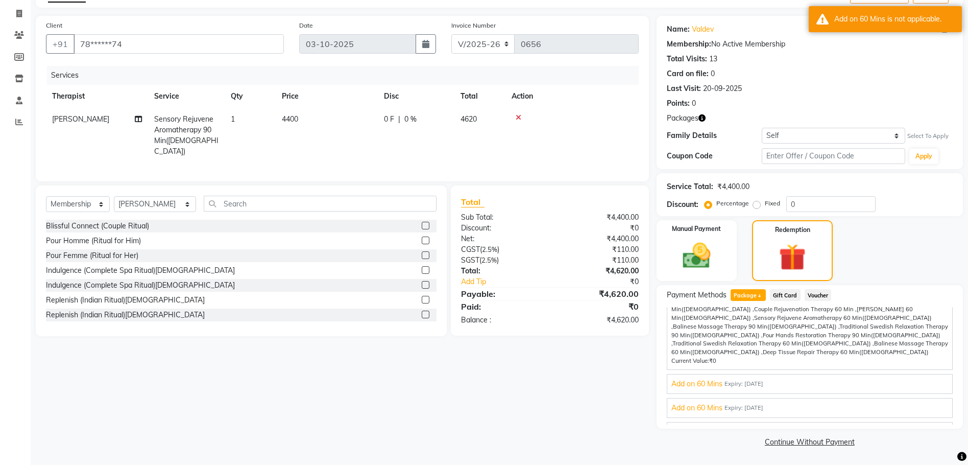
click at [722, 426] on span "Gold With Upgrades & Complimentary" at bounding box center [734, 431] width 125 height 11
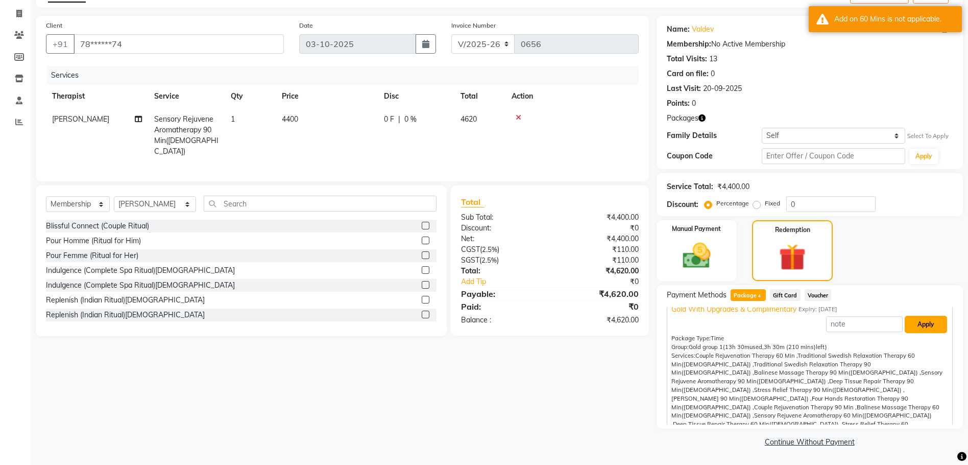
click at [917, 322] on button "Apply" at bounding box center [926, 324] width 42 height 17
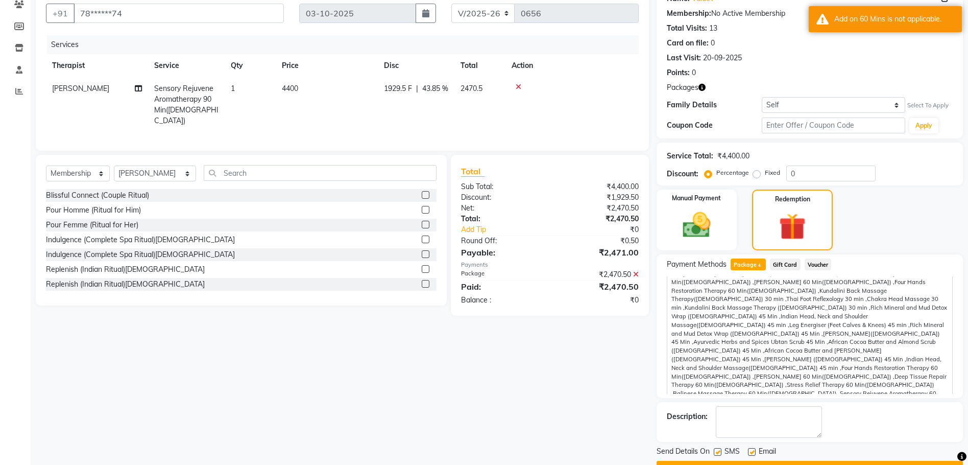
scroll to position [118, 0]
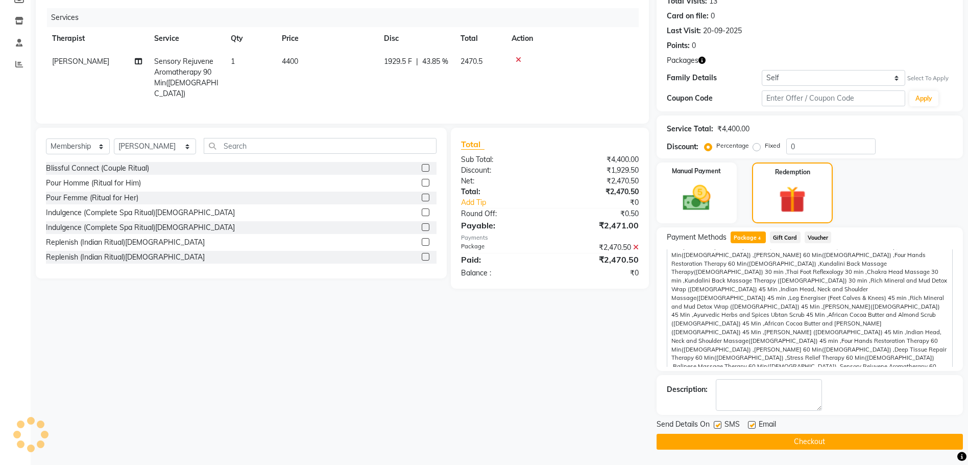
click at [784, 434] on button "Checkout" at bounding box center [810, 442] width 306 height 16
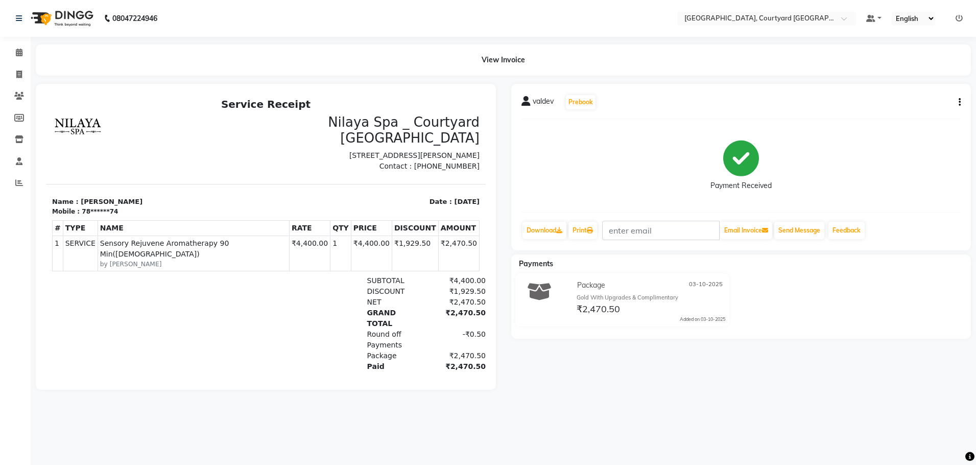
select select "service"
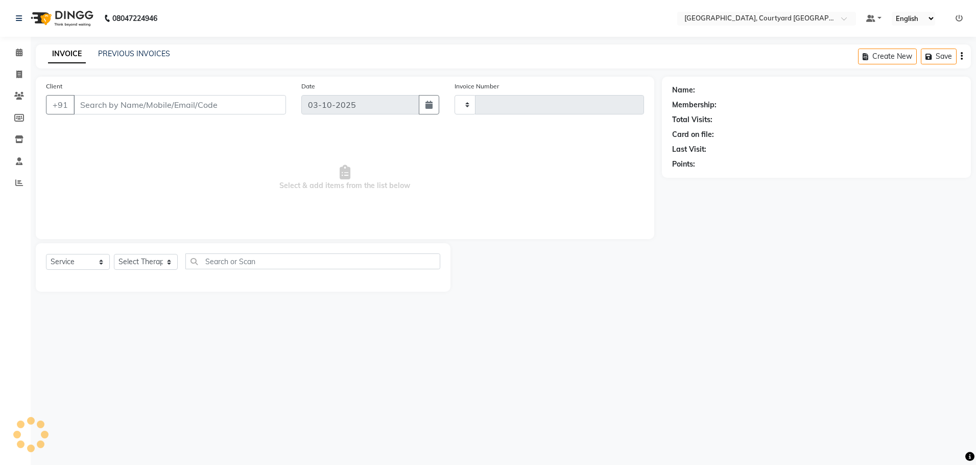
type input "0657"
select select "7754"
select select "membership"
type input "78******74"
select select "70579"
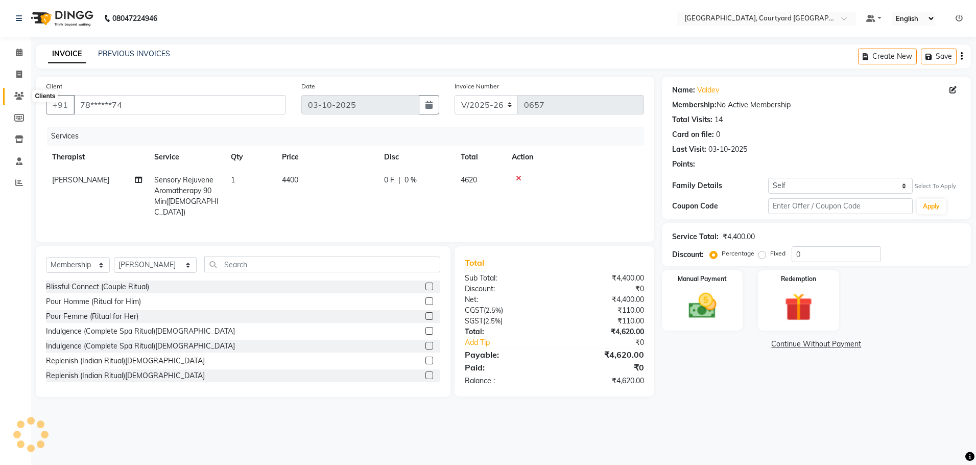
click at [23, 98] on icon at bounding box center [19, 96] width 10 height 8
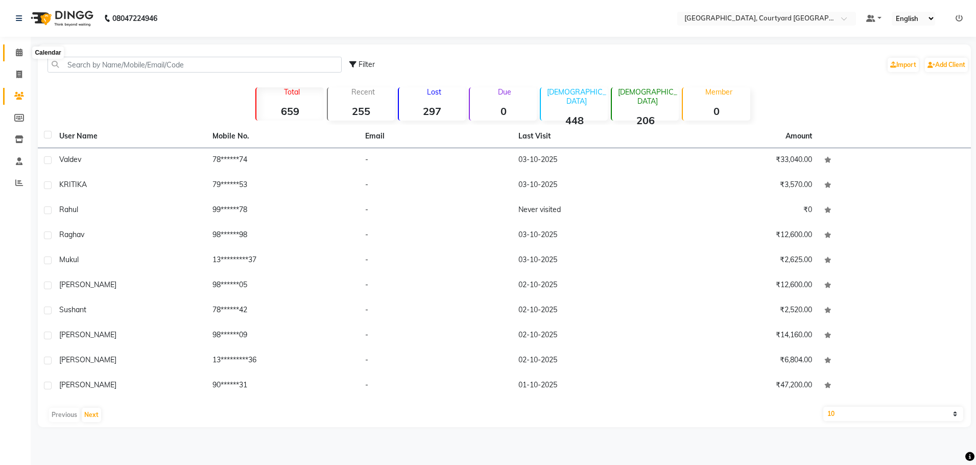
click at [16, 55] on icon at bounding box center [19, 53] width 7 height 8
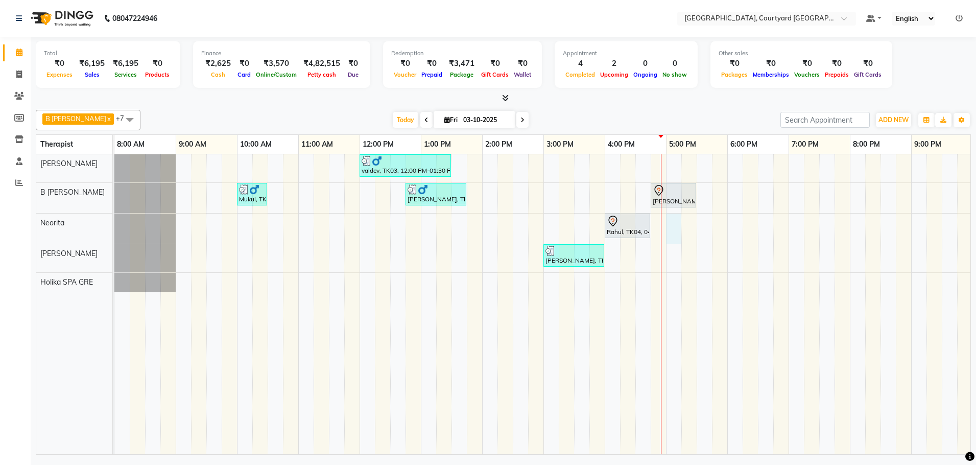
click at [678, 234] on div "valdev, TK03, 12:00 PM-01:30 PM, Sensory Rejuvene Aromatherapy 90 Min([DEMOGRAP…" at bounding box center [604, 304] width 981 height 300
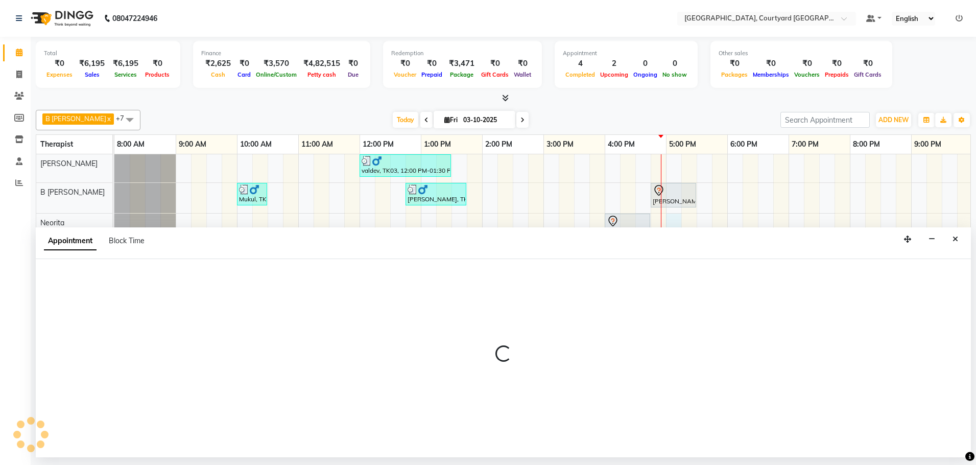
select select "70581"
select select "1020"
select select "tentative"
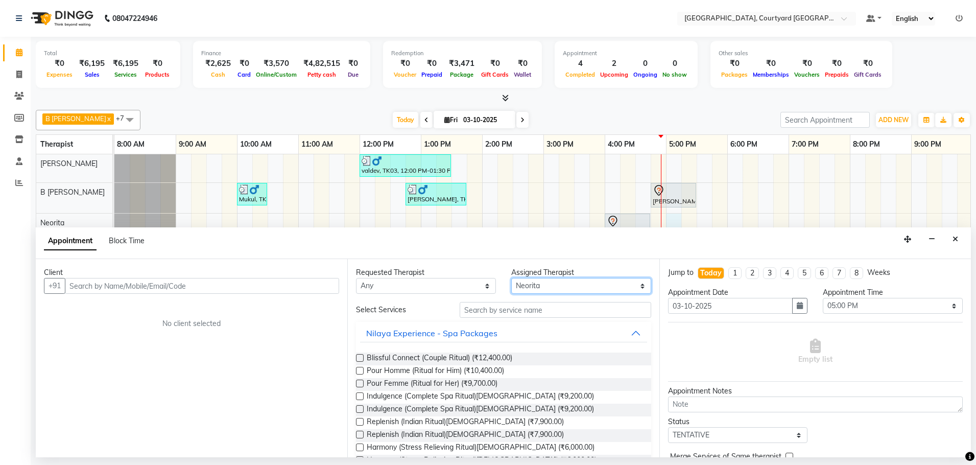
click at [634, 285] on select "Select B [PERSON_NAME] Holika SPA GRE [PERSON_NAME] Neorita [PERSON_NAME]" at bounding box center [581, 286] width 140 height 16
select select "70582"
click at [511, 278] on select "Select B [PERSON_NAME] Holika SPA GRE [PERSON_NAME] Neorita [PERSON_NAME]" at bounding box center [581, 286] width 140 height 16
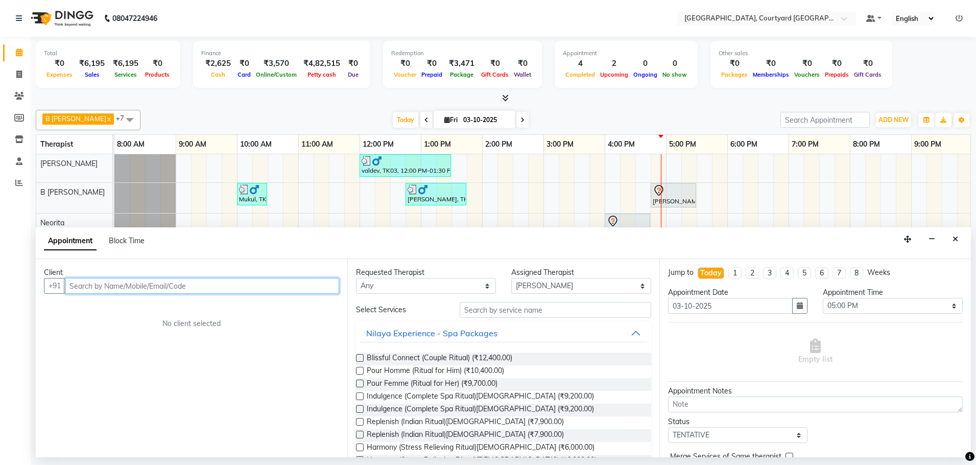
click at [244, 284] on input "text" at bounding box center [202, 286] width 274 height 16
type input "r"
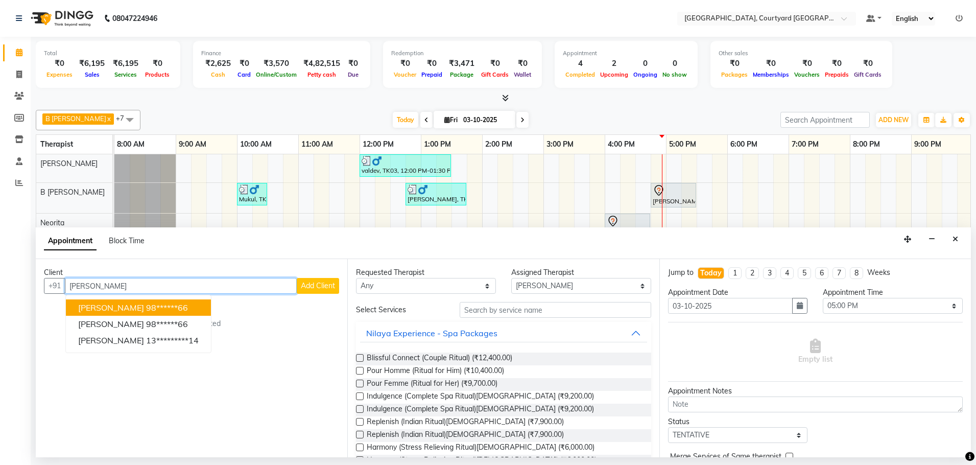
type input "[PERSON_NAME]"
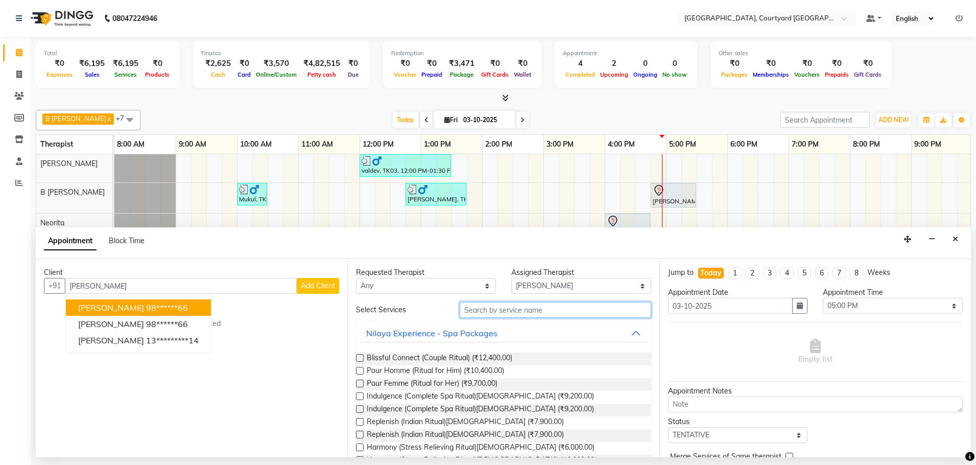
click at [471, 308] on input "text" at bounding box center [556, 310] width 192 height 16
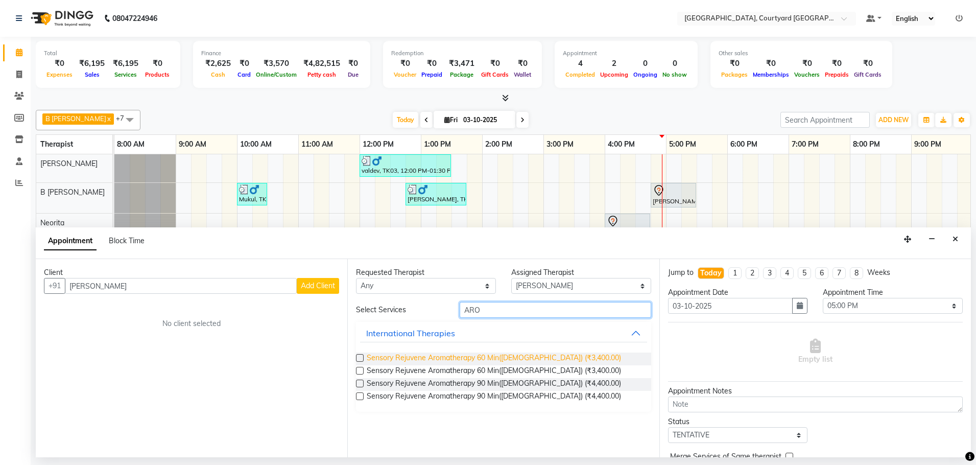
type input "ARO"
click at [484, 355] on span "Sensory Rejuvene Aromatherapy 60 Min([DEMOGRAPHIC_DATA]) (₹3,400.00)" at bounding box center [494, 358] width 254 height 13
checkbox input "false"
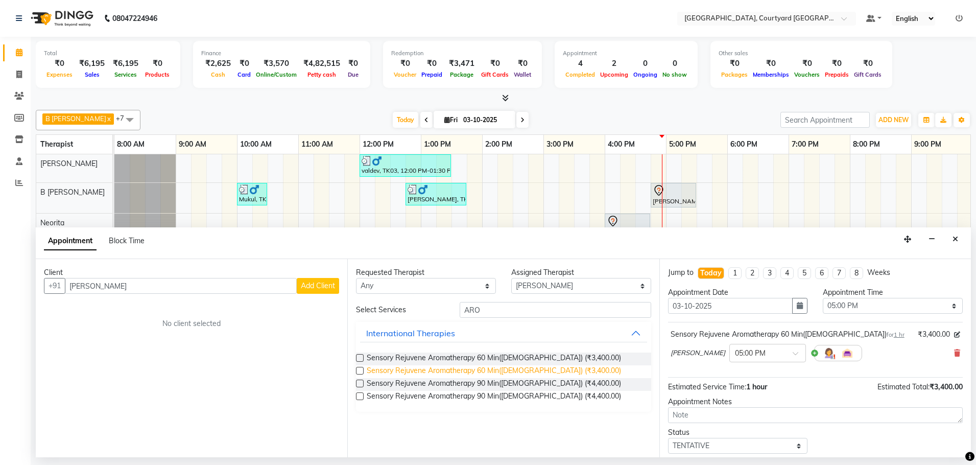
click at [460, 367] on span "Sensory Rejuvene Aromatherapy 60 Min([DEMOGRAPHIC_DATA]) (₹3,400.00)" at bounding box center [494, 371] width 254 height 13
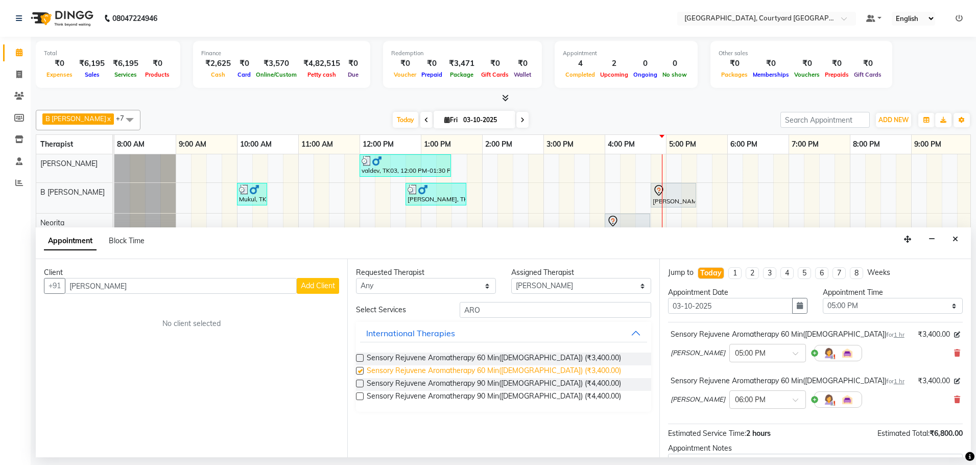
checkbox input "false"
click at [320, 288] on span "Add Client" at bounding box center [318, 285] width 34 height 9
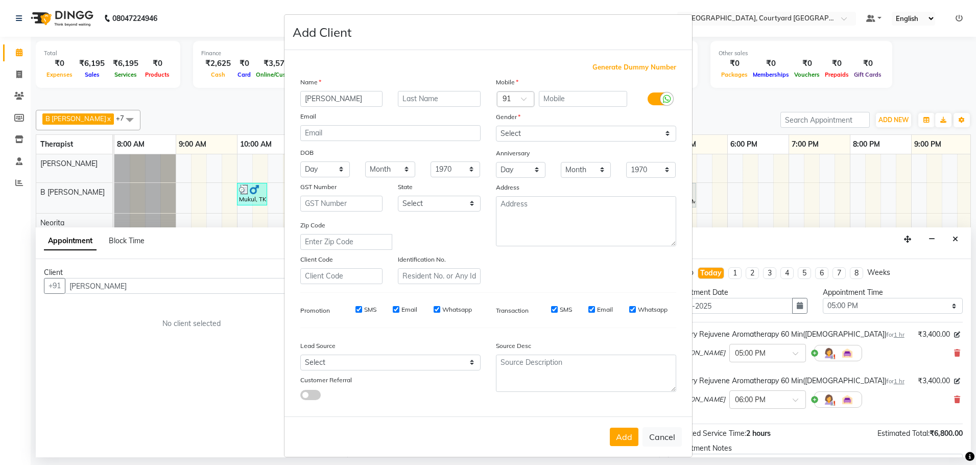
click at [109, 281] on ngb-modal-window "Add Client Generate Dummy Number Name [PERSON_NAME] Email DOB Day 01 02 03 04 0…" at bounding box center [488, 232] width 976 height 465
click at [663, 434] on button "Cancel" at bounding box center [661, 436] width 39 height 19
select select
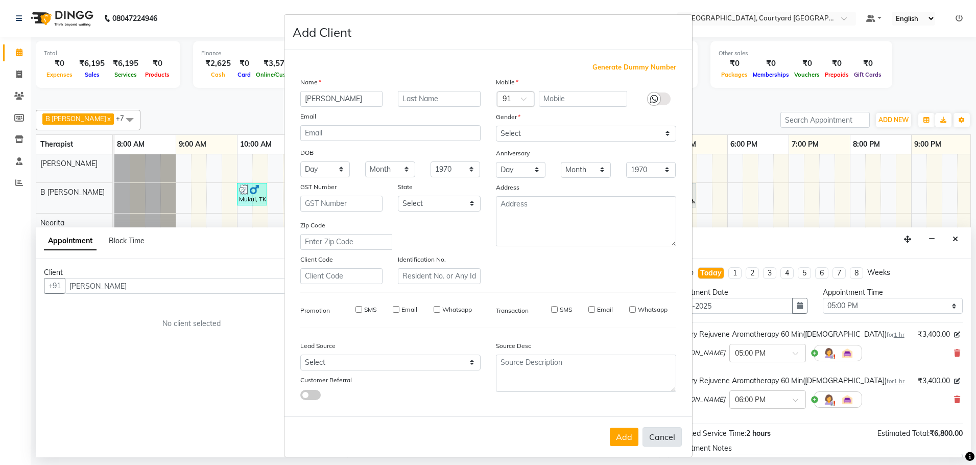
select select
checkbox input "false"
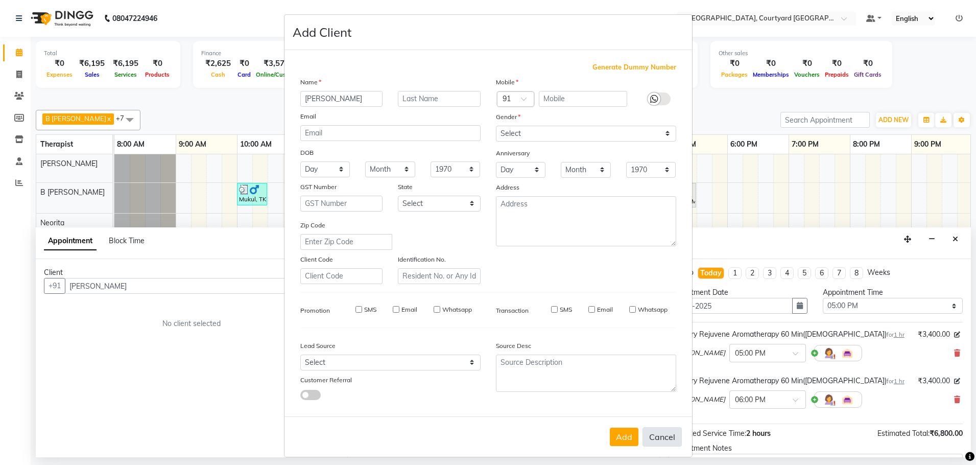
checkbox input "false"
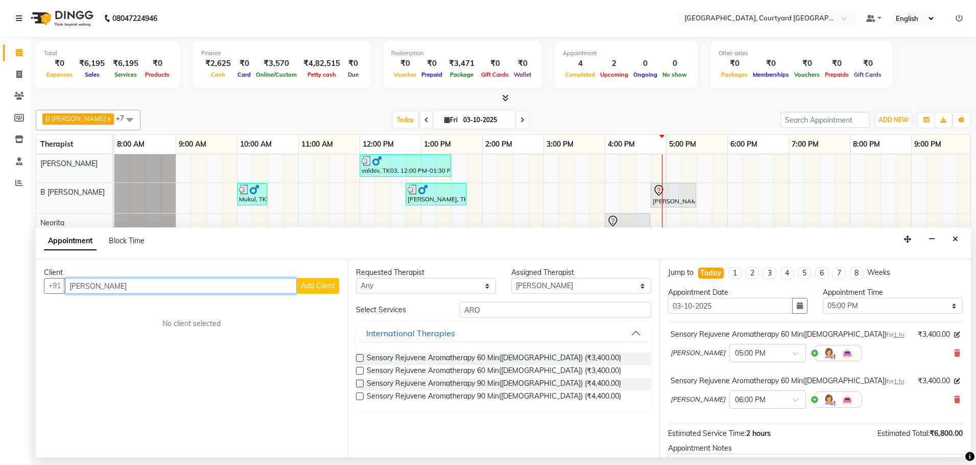
click at [113, 284] on input "[PERSON_NAME]" at bounding box center [181, 286] width 232 height 16
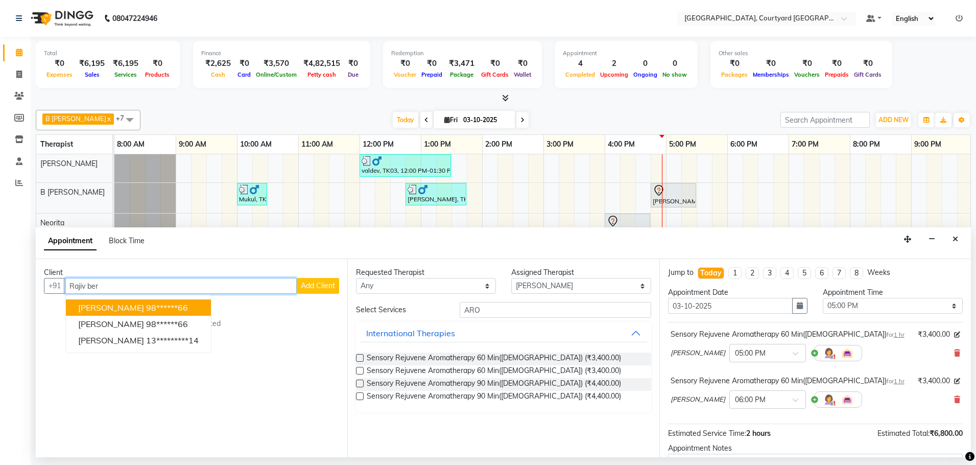
click at [113, 307] on span "[PERSON_NAME]" at bounding box center [111, 307] width 66 height 10
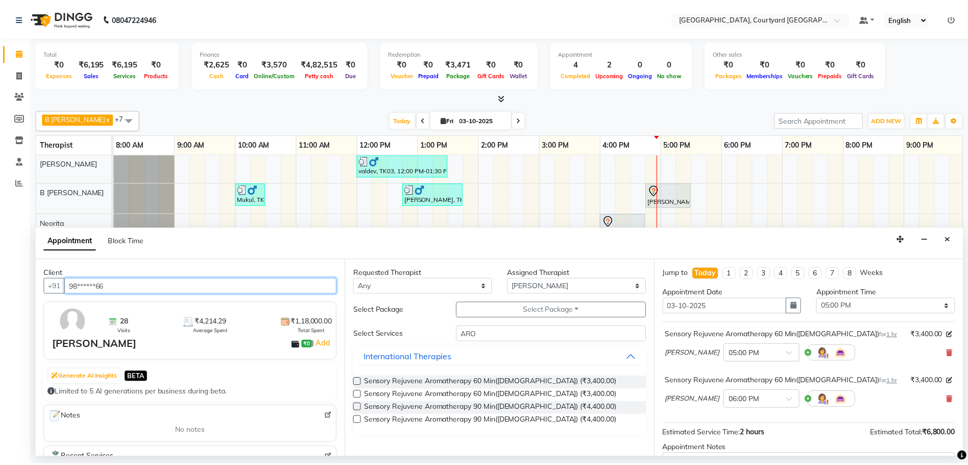
scroll to position [107, 0]
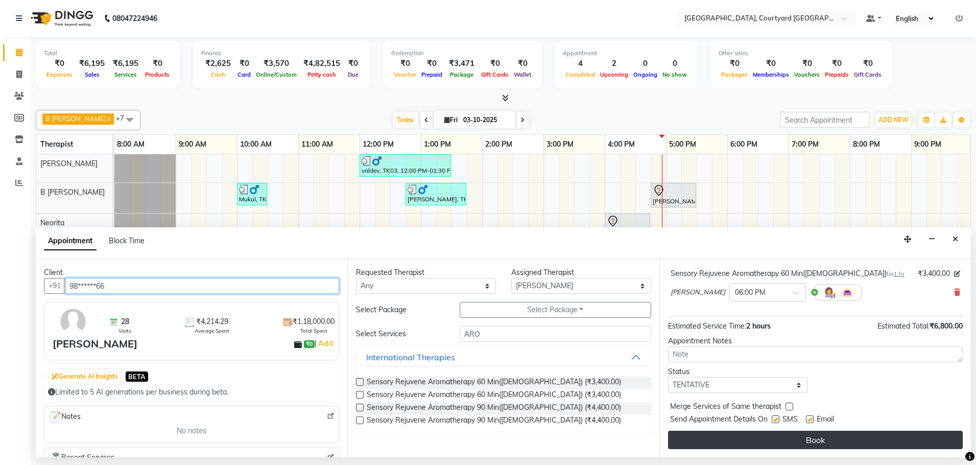
type input "98******66"
click at [776, 439] on button "Book" at bounding box center [815, 440] width 295 height 18
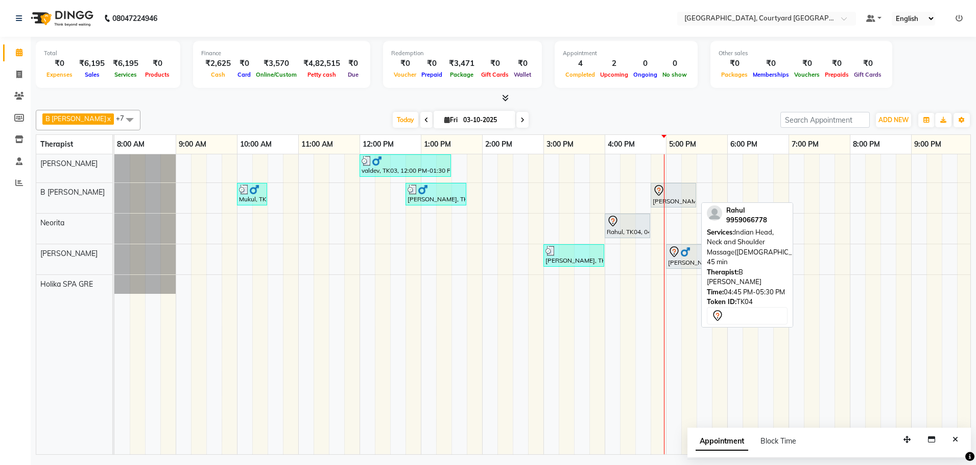
click at [661, 198] on div "[PERSON_NAME], TK04, 04:45 PM-05:30 PM, Indian Head, Neck and Shoulder Massage(…" at bounding box center [673, 194] width 43 height 21
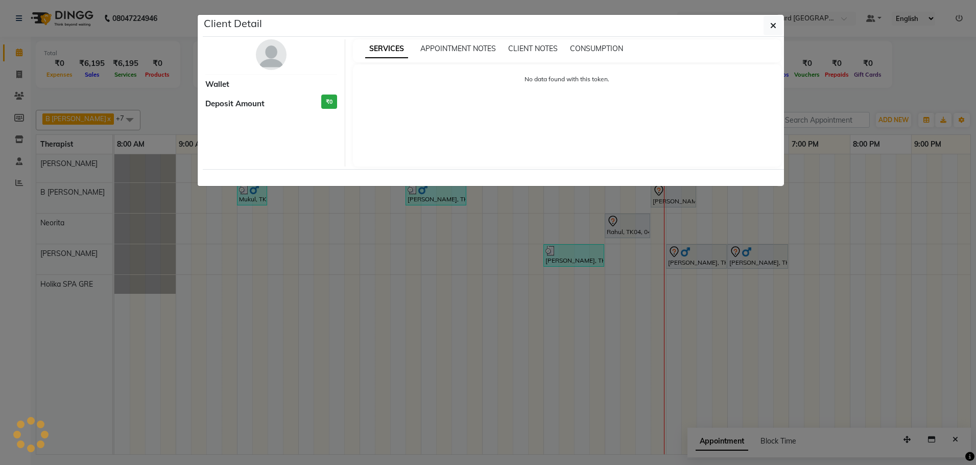
select select "7"
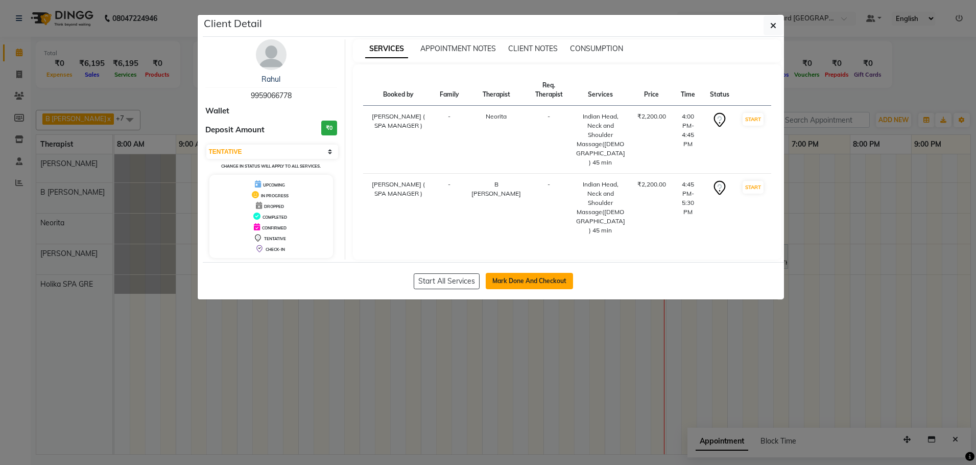
click at [527, 277] on button "Mark Done And Checkout" at bounding box center [529, 281] width 87 height 16
select select "service"
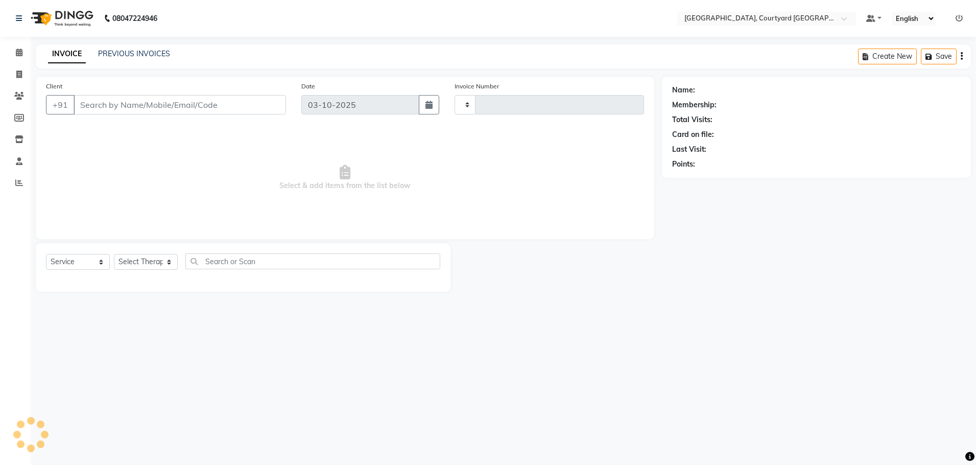
type input "0657"
select select "7754"
select select "membership"
type input "99******78"
select select "70581"
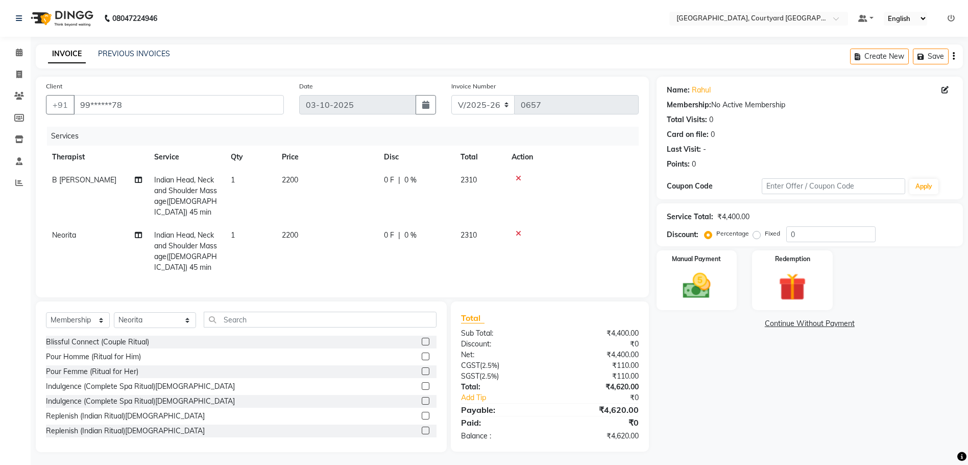
scroll to position [10, 0]
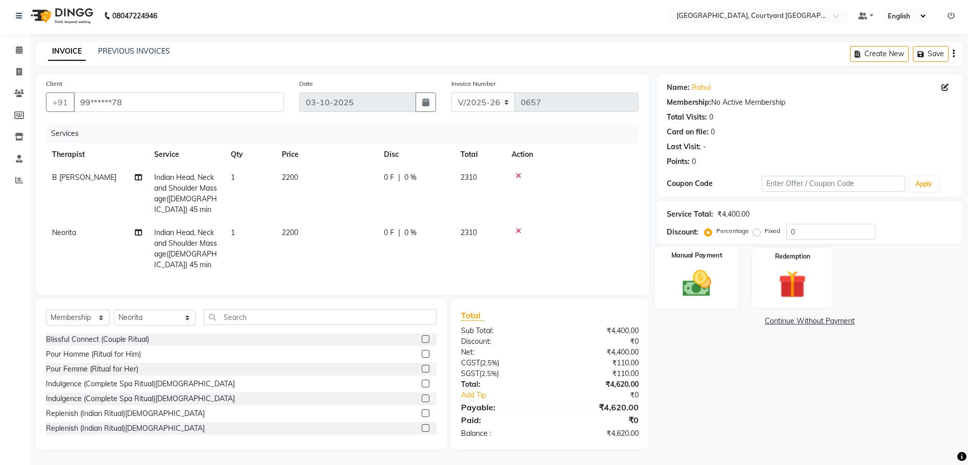
click at [691, 276] on img at bounding box center [697, 283] width 47 height 33
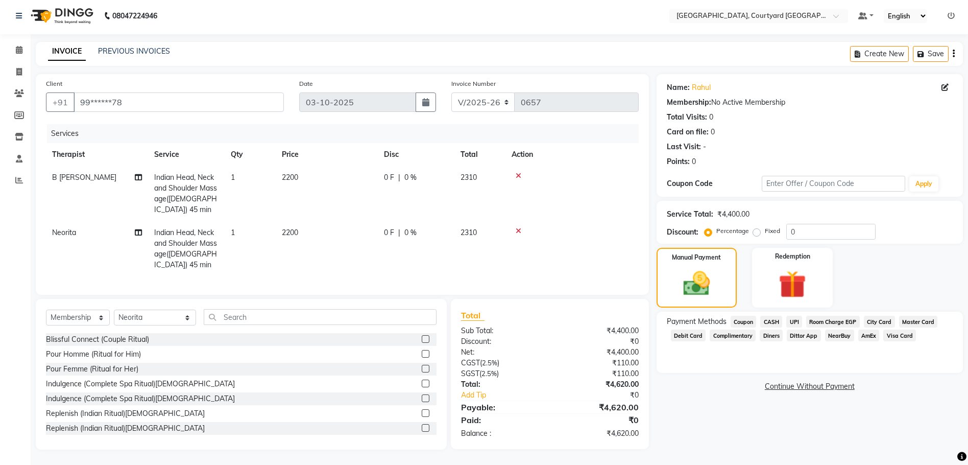
click at [794, 316] on span "UPI" at bounding box center [794, 322] width 16 height 12
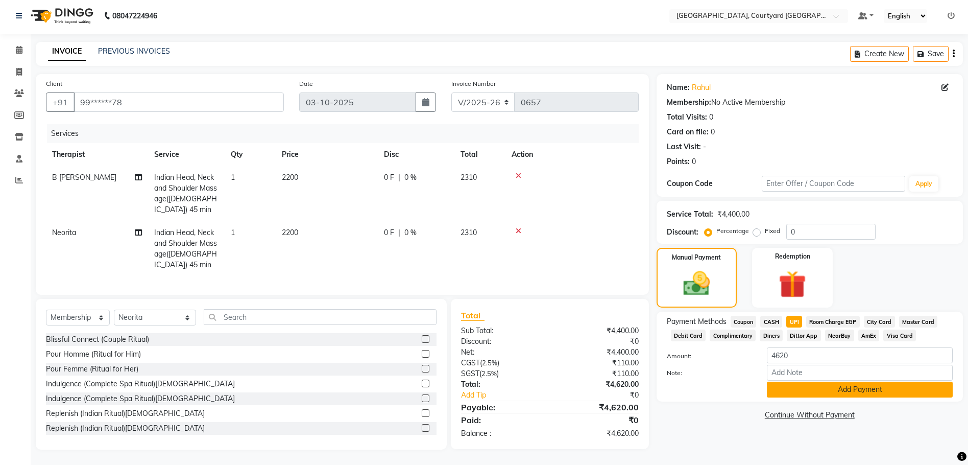
click at [850, 381] on button "Add Payment" at bounding box center [860, 389] width 186 height 16
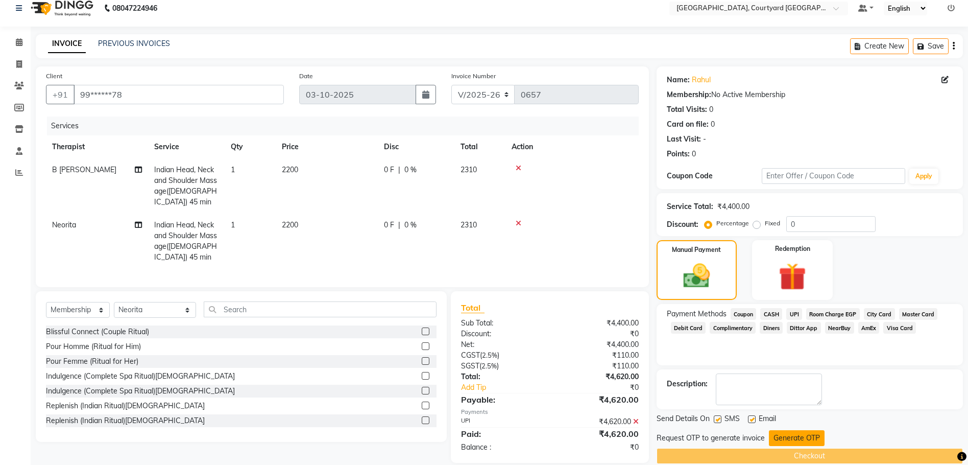
click at [798, 438] on button "Generate OTP" at bounding box center [797, 438] width 56 height 16
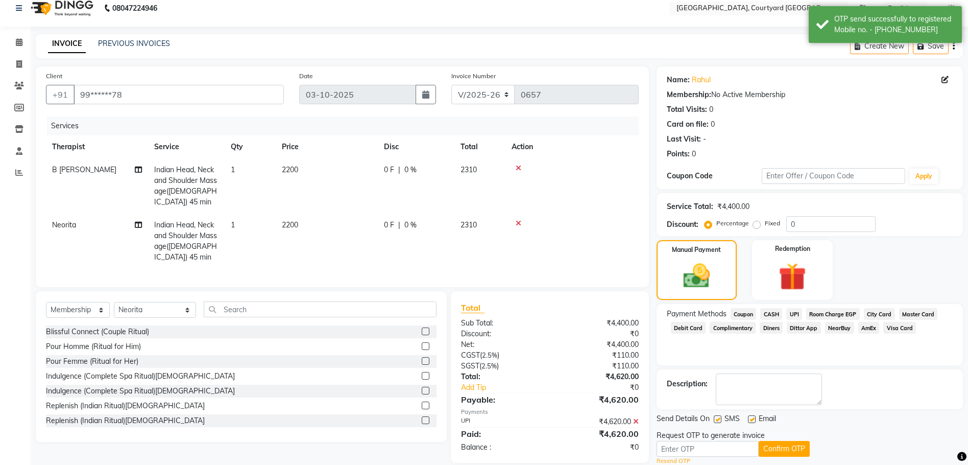
scroll to position [44, 0]
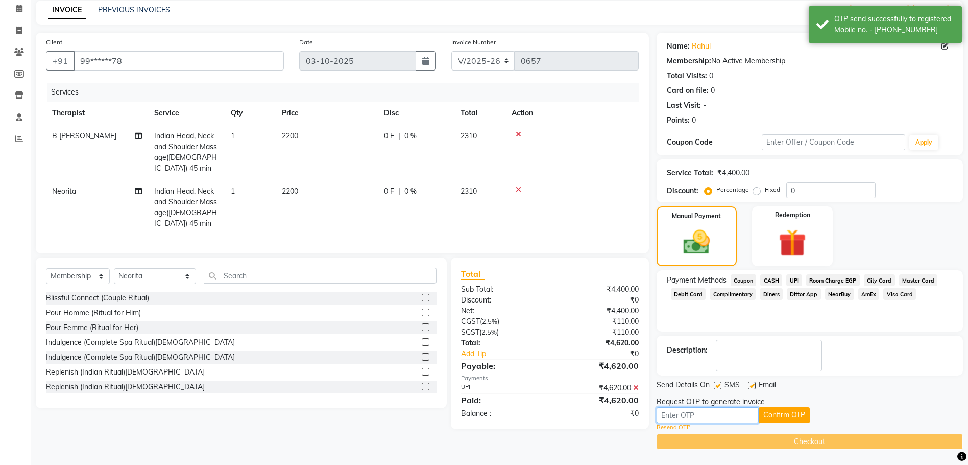
click at [676, 413] on input "text" at bounding box center [708, 415] width 102 height 16
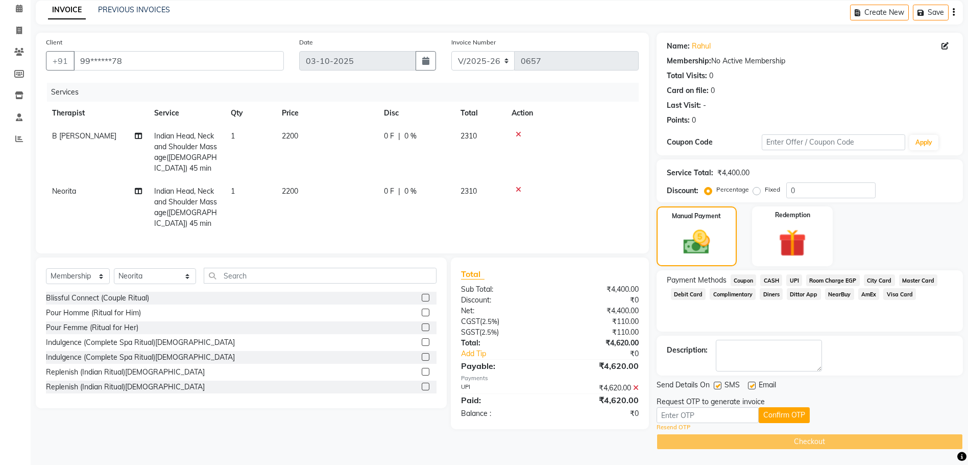
click at [681, 427] on link "Resend OTP" at bounding box center [674, 427] width 34 height 9
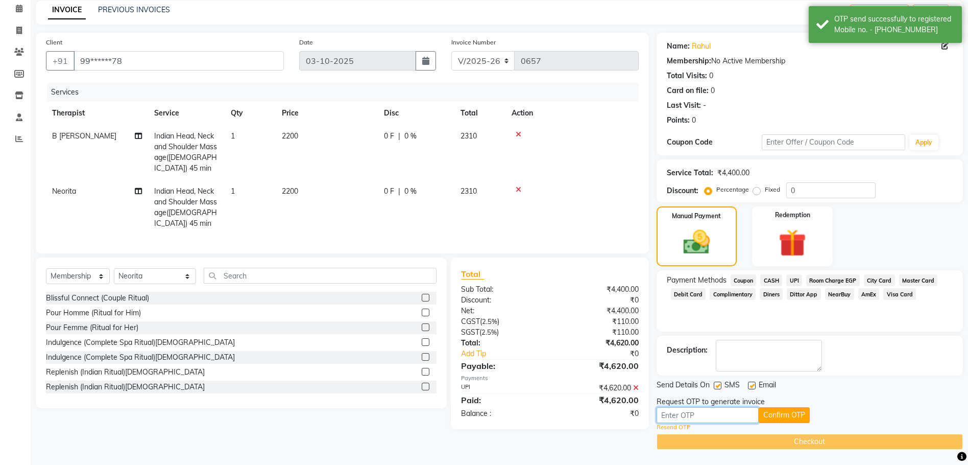
click at [678, 417] on input "text" at bounding box center [708, 415] width 102 height 16
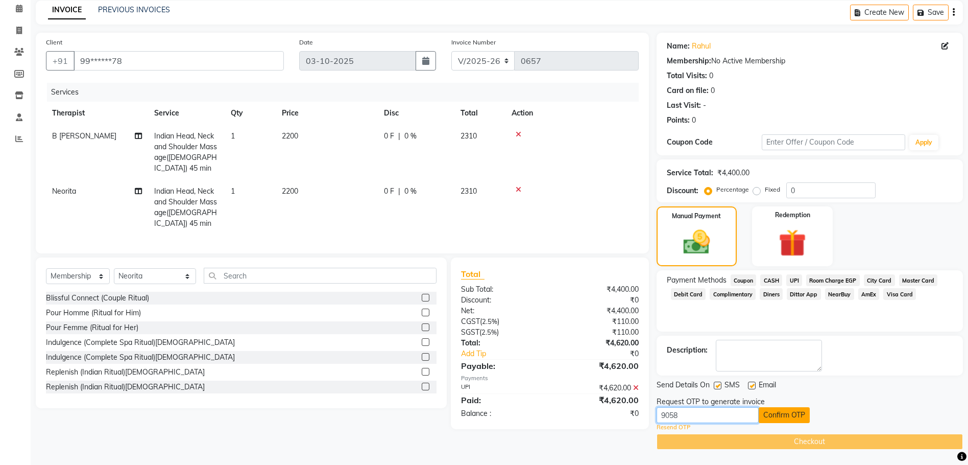
type input "9058"
click at [779, 414] on button "Confirm OTP" at bounding box center [784, 415] width 51 height 16
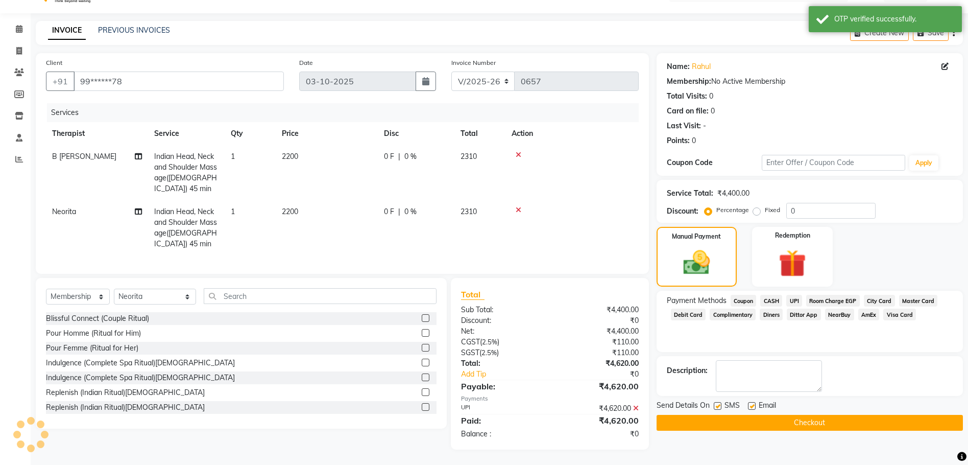
scroll to position [31, 0]
click at [779, 415] on button "Checkout" at bounding box center [810, 423] width 306 height 16
